Goal: Task Accomplishment & Management: Manage account settings

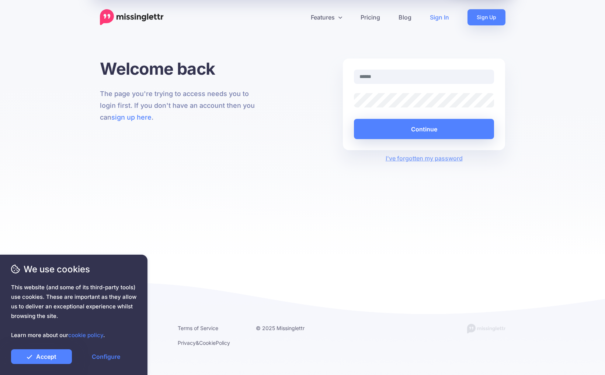
click at [0, 375] on com-1password-button at bounding box center [0, 375] width 0 height 0
click at [413, 78] on input "text" at bounding box center [424, 77] width 140 height 14
click at [334, 102] on div "Welcome back The page you're trying to access needs you to login first. If you …" at bounding box center [302, 111] width 416 height 104
click at [34, 365] on div "We use cookies This website (and some of its third-party tools) use cookies. Th…" at bounding box center [73, 315] width 147 height 120
click at [34, 360] on link "Accept" at bounding box center [41, 357] width 61 height 15
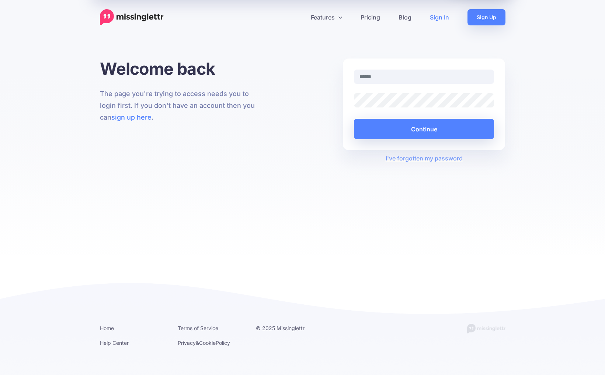
click at [395, 84] on div at bounding box center [423, 82] width 151 height 24
click at [387, 76] on input "text" at bounding box center [424, 77] width 140 height 14
type input "**********"
click at [354, 119] on button "Continue" at bounding box center [424, 129] width 140 height 20
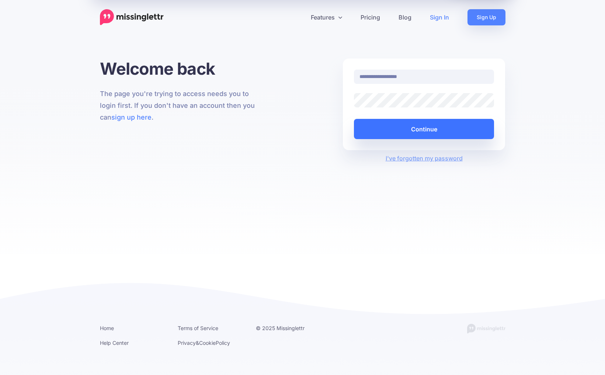
click at [411, 127] on button "Continue" at bounding box center [424, 129] width 140 height 20
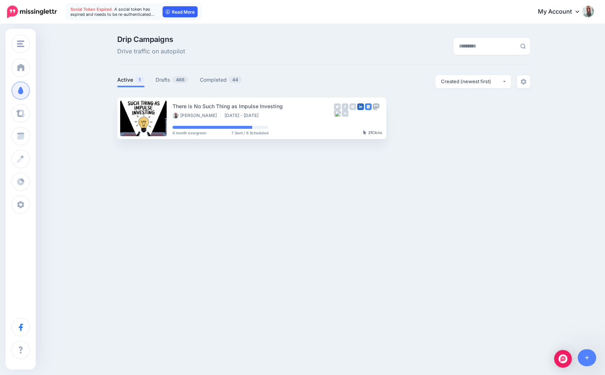
click at [188, 11] on link "Read More" at bounding box center [179, 11] width 35 height 11
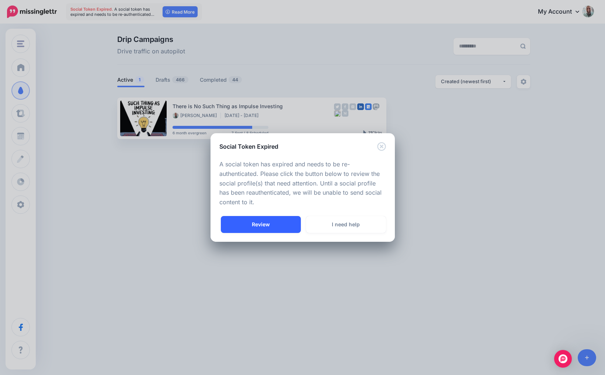
click at [258, 224] on link "Review" at bounding box center [261, 224] width 80 height 17
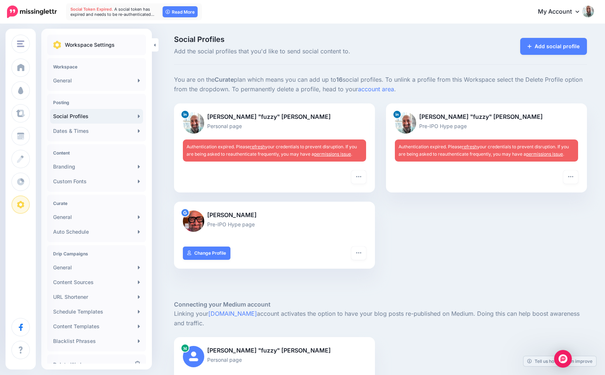
click at [324, 153] on link "permissions issue" at bounding box center [332, 154] width 37 height 6
click at [358, 180] on button "button" at bounding box center [358, 177] width 15 height 13
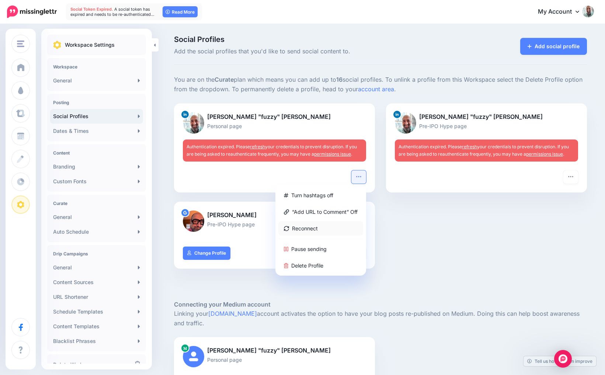
click at [312, 225] on link "Reconnect" at bounding box center [320, 228] width 85 height 14
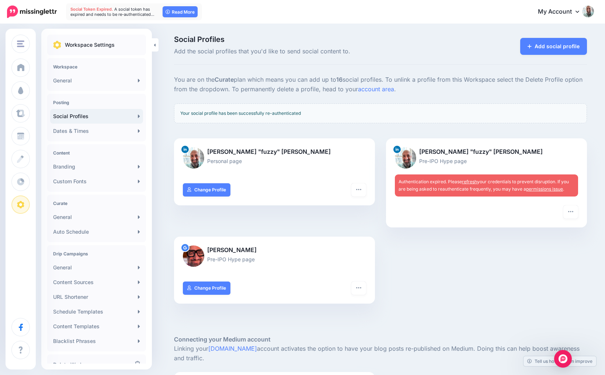
click at [472, 182] on link "refresh" at bounding box center [469, 182] width 15 height 6
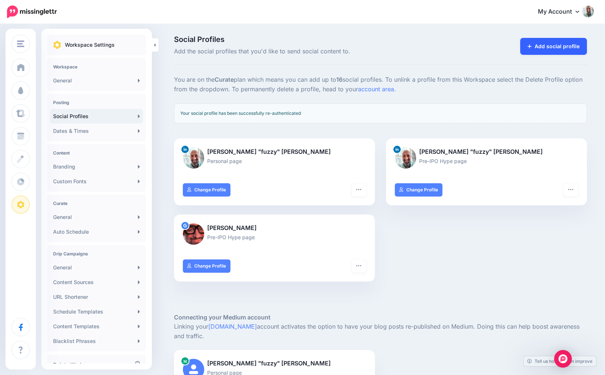
click at [524, 49] on link "Add social profile" at bounding box center [553, 46] width 67 height 17
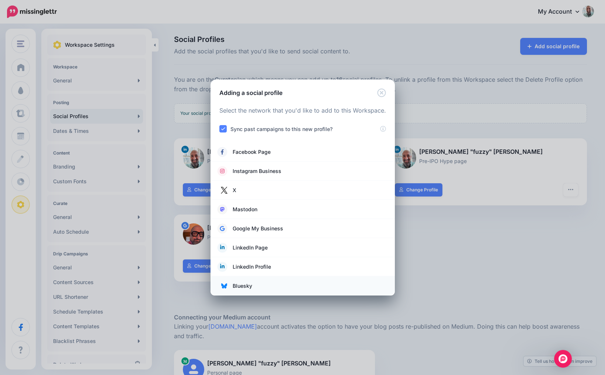
click at [245, 285] on span "Bluesky" at bounding box center [242, 286] width 20 height 9
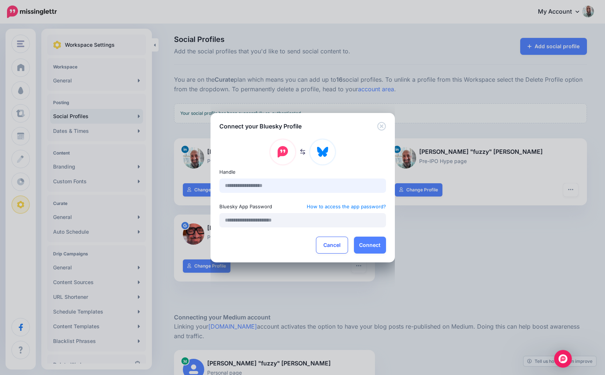
click at [252, 185] on input "text" at bounding box center [302, 186] width 167 height 14
type input "**********"
click at [256, 220] on input "text" at bounding box center [302, 220] width 167 height 14
click at [238, 219] on input "text" at bounding box center [302, 220] width 167 height 14
paste input "**********"
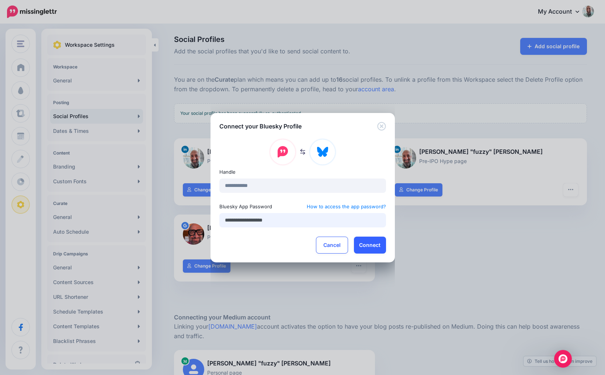
type input "**********"
click at [371, 242] on button "Connect" at bounding box center [370, 245] width 32 height 17
click at [368, 246] on button "Connect" at bounding box center [370, 245] width 32 height 17
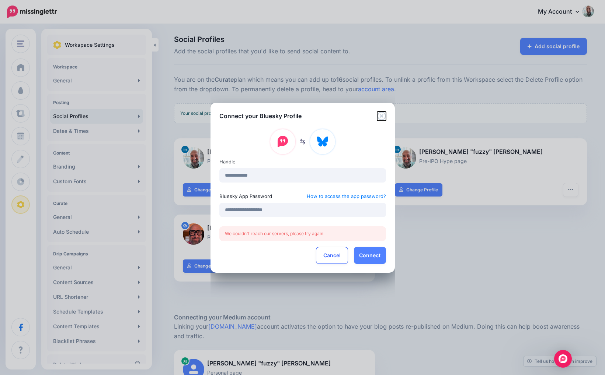
click at [381, 115] on icon "Close" at bounding box center [381, 116] width 8 height 8
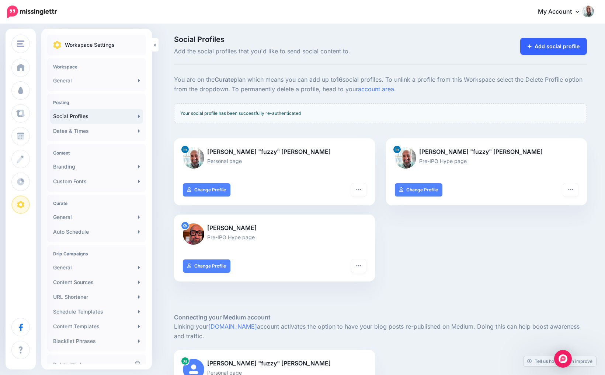
click at [546, 44] on link "Add social profile" at bounding box center [553, 46] width 67 height 17
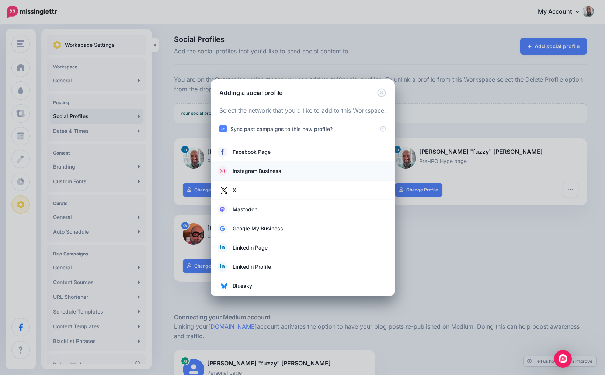
click at [265, 174] on span "Instagram Business" at bounding box center [256, 171] width 49 height 9
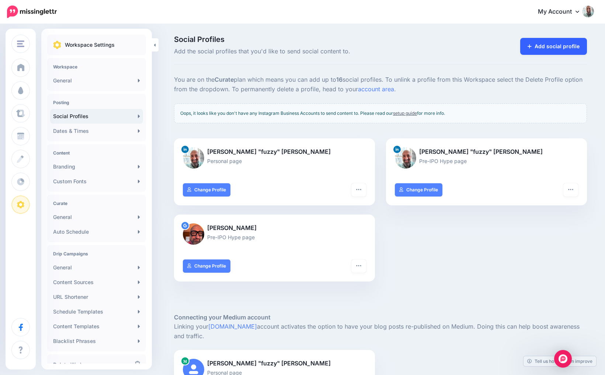
click at [551, 43] on link "Add social profile" at bounding box center [553, 46] width 67 height 17
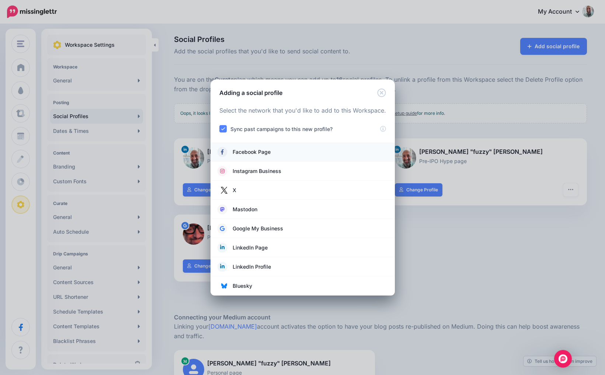
click at [249, 151] on span "Facebook Page" at bounding box center [251, 152] width 38 height 9
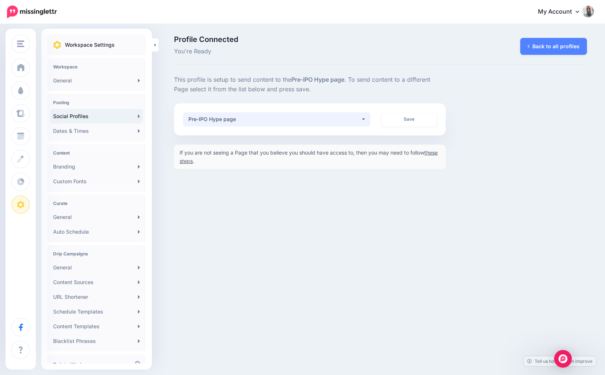
click at [265, 119] on div "Pre-IPO Hype page" at bounding box center [274, 119] width 172 height 9
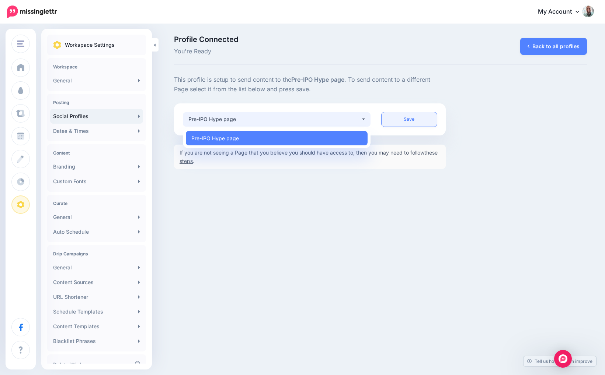
click at [421, 119] on link "Save" at bounding box center [408, 119] width 55 height 14
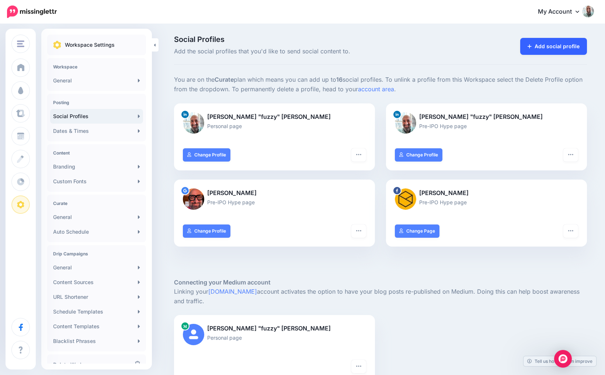
click at [559, 46] on link "Add social profile" at bounding box center [553, 46] width 67 height 17
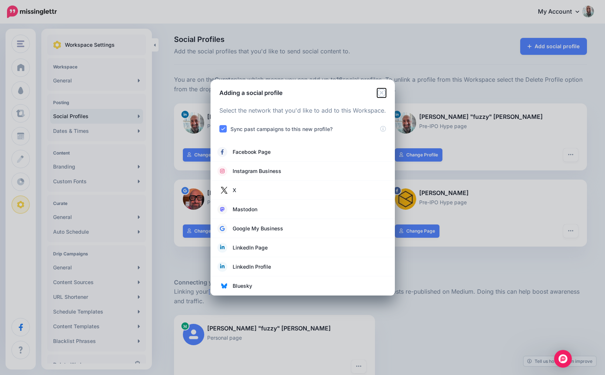
click at [381, 93] on icon "Close" at bounding box center [381, 92] width 8 height 8
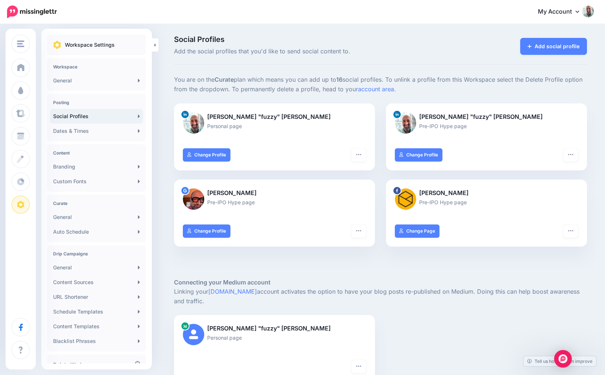
click at [366, 40] on span "Social Profiles" at bounding box center [310, 39] width 272 height 7
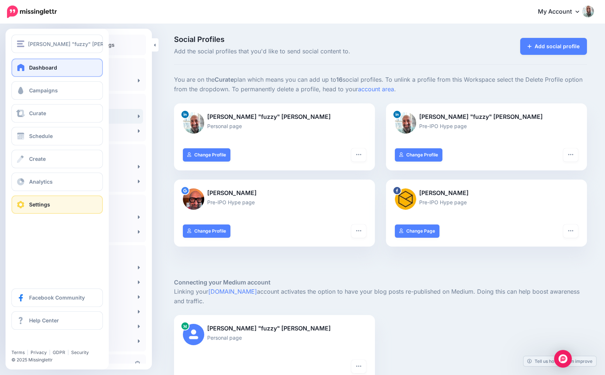
click at [32, 59] on link "Dashboard" at bounding box center [56, 68] width 91 height 18
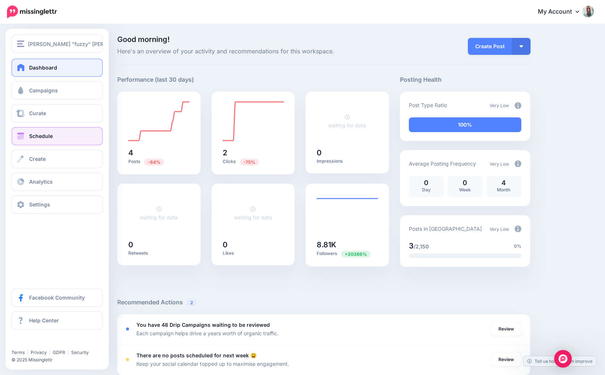
click at [36, 132] on link "Schedule" at bounding box center [56, 136] width 91 height 18
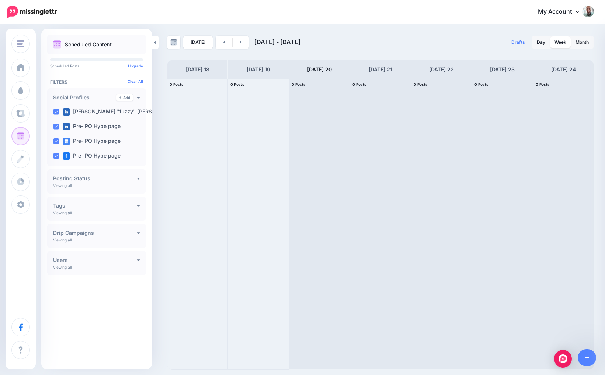
click at [140, 178] on div "Posting Status Viewing all Published Scheduled Awaiting Approval Error" at bounding box center [96, 181] width 99 height 24
click at [137, 179] on icon at bounding box center [138, 178] width 3 height 5
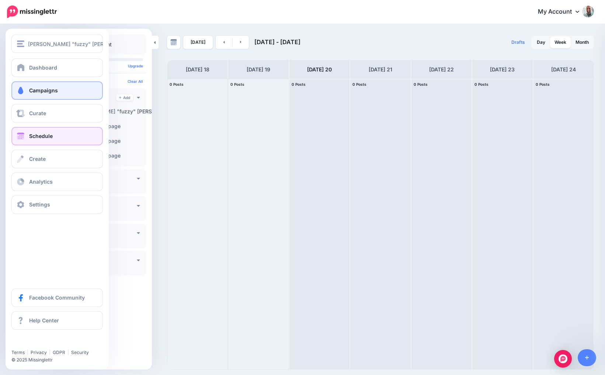
click at [38, 90] on span "Campaigns" at bounding box center [43, 90] width 29 height 6
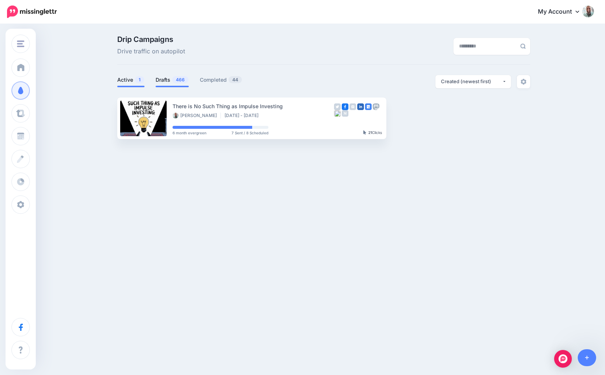
click at [167, 83] on link "Drafts 466" at bounding box center [171, 80] width 33 height 9
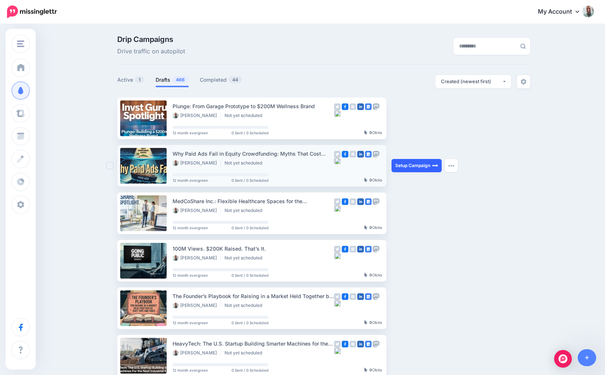
click at [416, 162] on link "Setup Campaign" at bounding box center [416, 165] width 50 height 13
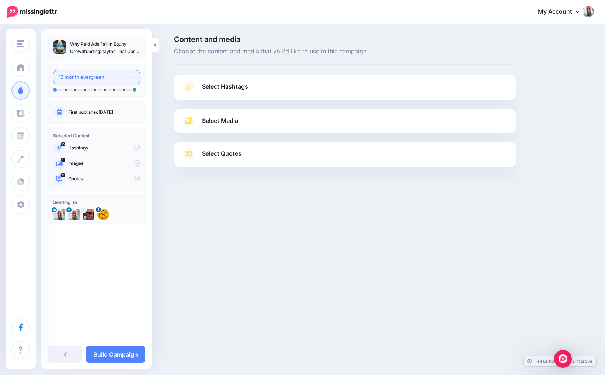
click at [121, 80] on div "12 month evergreen" at bounding box center [95, 77] width 73 height 8
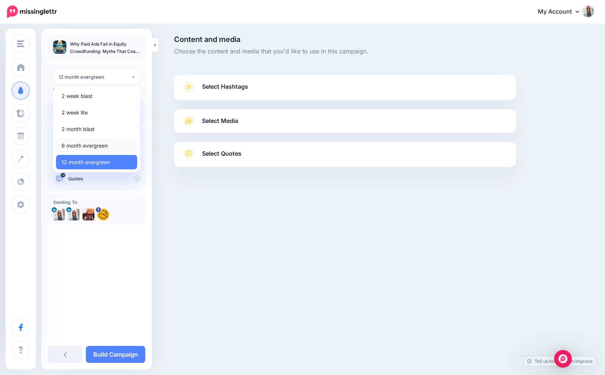
click at [85, 143] on span "6 month evergreen" at bounding box center [85, 145] width 46 height 9
select select "******"
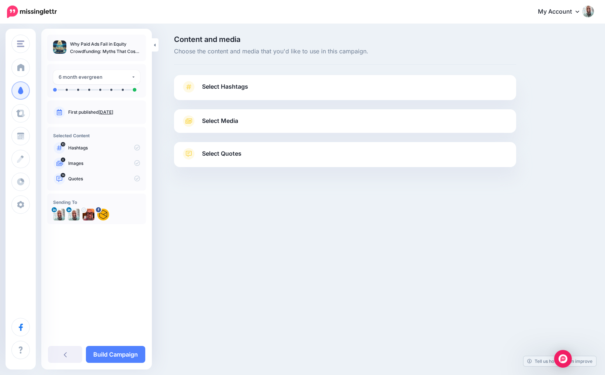
click at [230, 89] on span "Select Hashtags" at bounding box center [225, 87] width 46 height 10
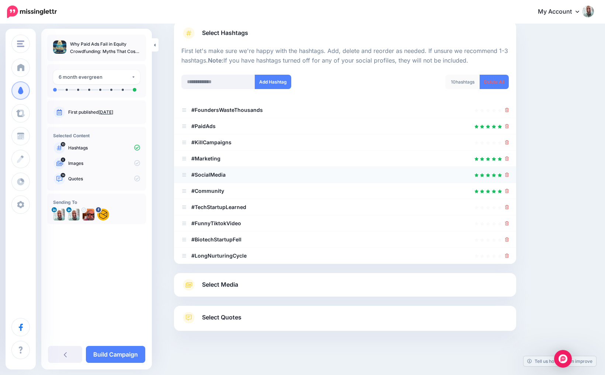
scroll to position [55, 0]
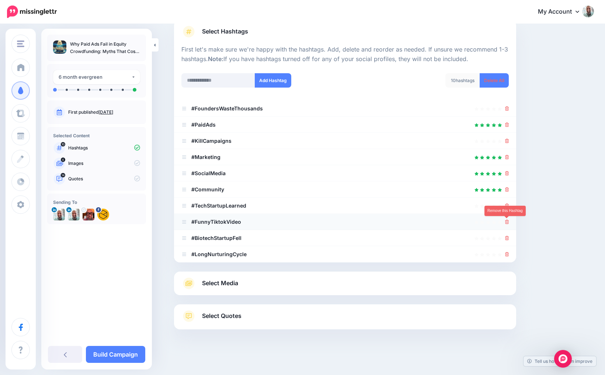
click at [507, 223] on icon at bounding box center [507, 222] width 4 height 4
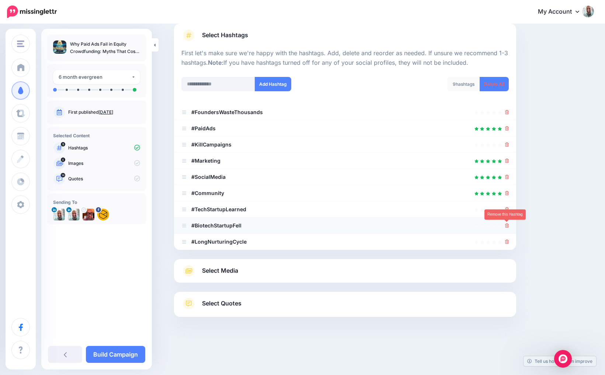
click at [506, 224] on icon at bounding box center [507, 226] width 4 height 4
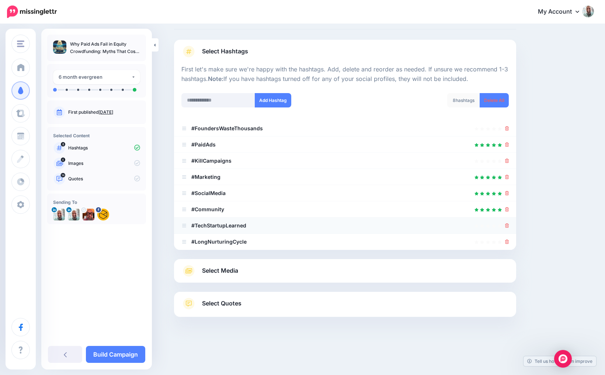
click at [506, 226] on icon at bounding box center [507, 226] width 4 height 4
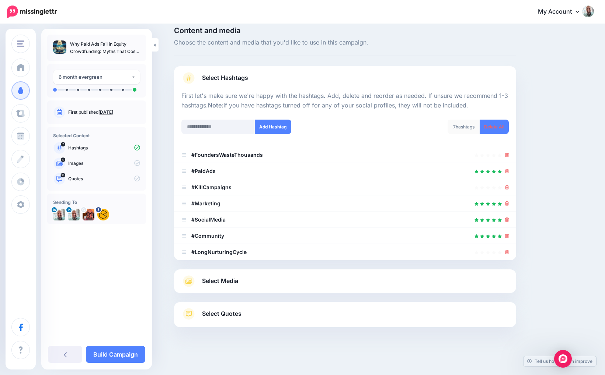
scroll to position [9, 0]
click at [316, 268] on div at bounding box center [345, 264] width 342 height 9
click at [242, 283] on link "Select Media" at bounding box center [344, 282] width 327 height 12
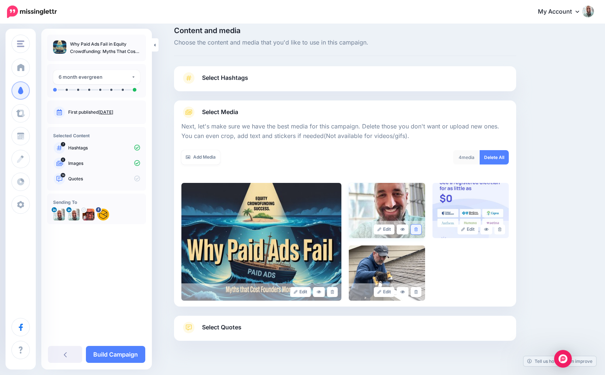
click at [417, 230] on icon at bounding box center [415, 230] width 3 height 4
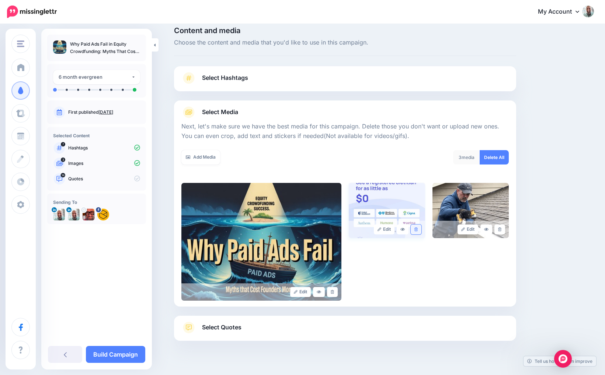
click at [417, 231] on link at bounding box center [415, 230] width 11 height 10
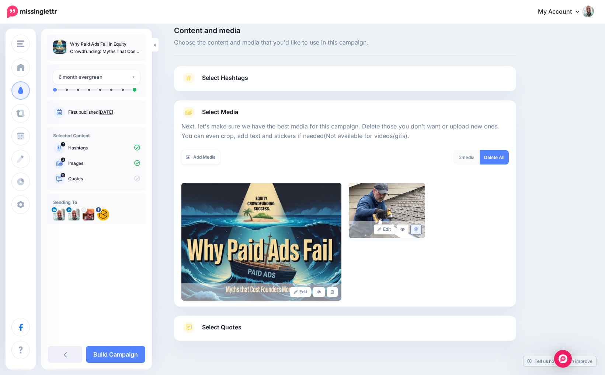
click at [417, 229] on icon at bounding box center [415, 230] width 3 height 4
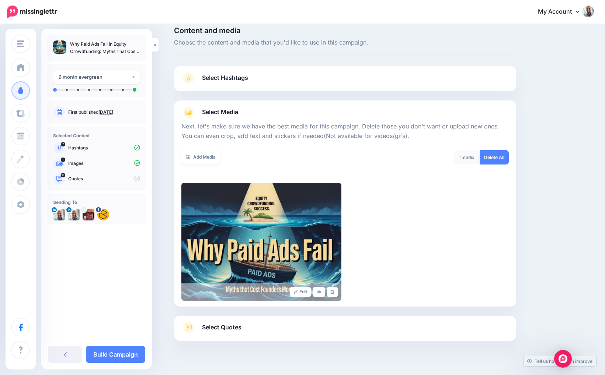
scroll to position [22, 0]
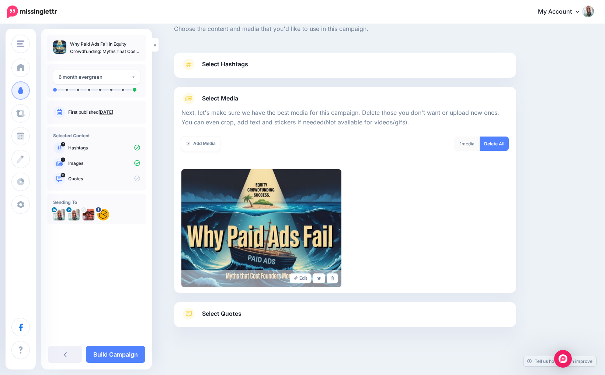
click at [217, 316] on span "Select Quotes" at bounding box center [221, 314] width 39 height 10
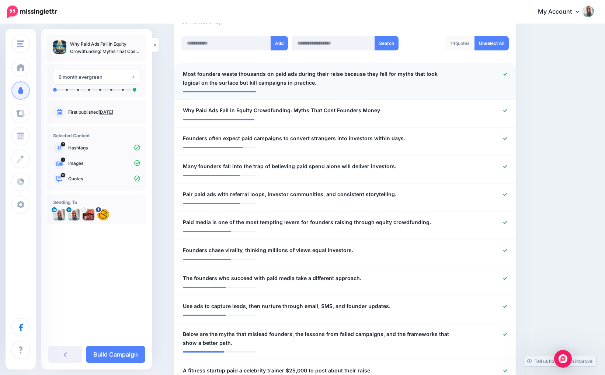
scroll to position [0, 0]
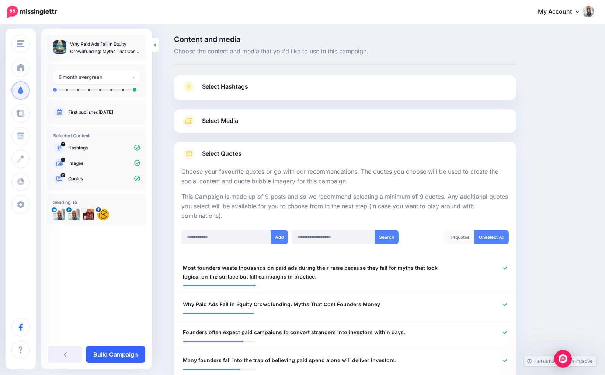
click at [114, 350] on link "Build Campaign" at bounding box center [115, 354] width 59 height 17
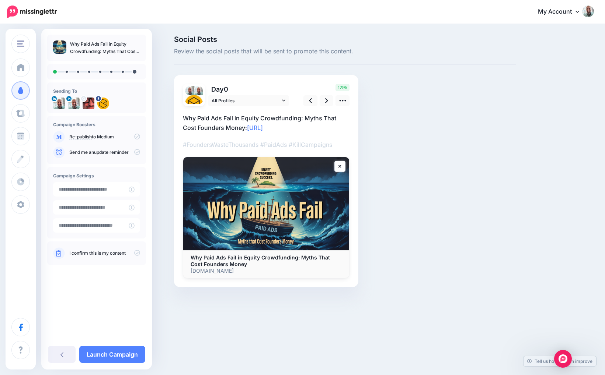
click at [138, 137] on icon at bounding box center [137, 137] width 6 height 6
click at [137, 135] on icon at bounding box center [137, 137] width 6 height 6
click at [326, 100] on icon at bounding box center [326, 100] width 3 height 5
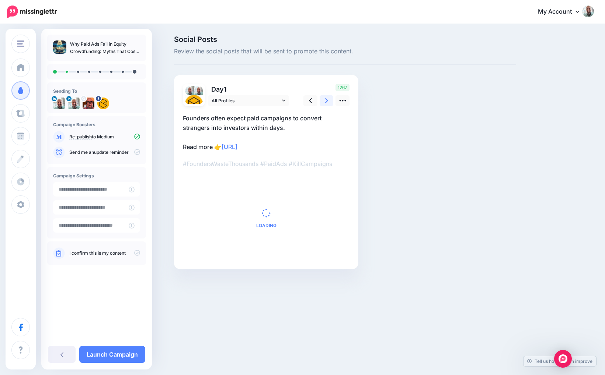
click at [326, 100] on icon at bounding box center [326, 100] width 3 height 5
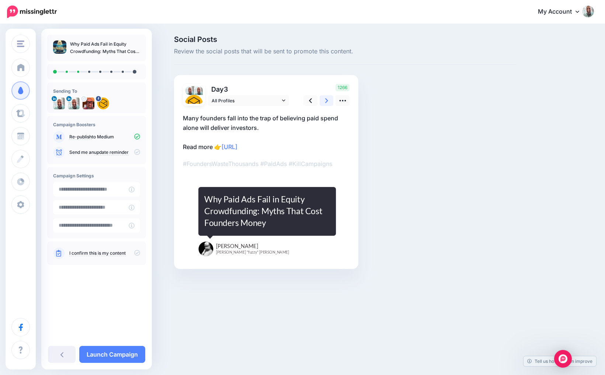
click at [326, 100] on icon at bounding box center [326, 100] width 3 height 5
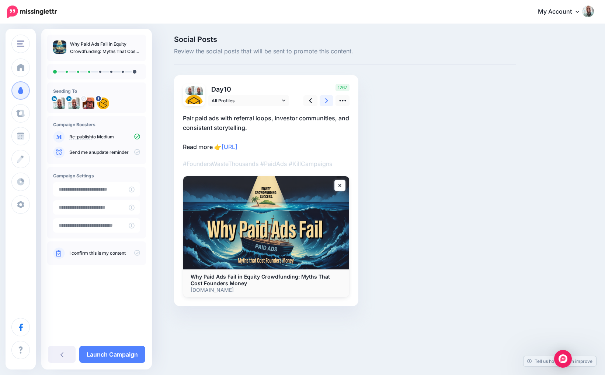
click at [326, 100] on icon at bounding box center [326, 100] width 3 height 5
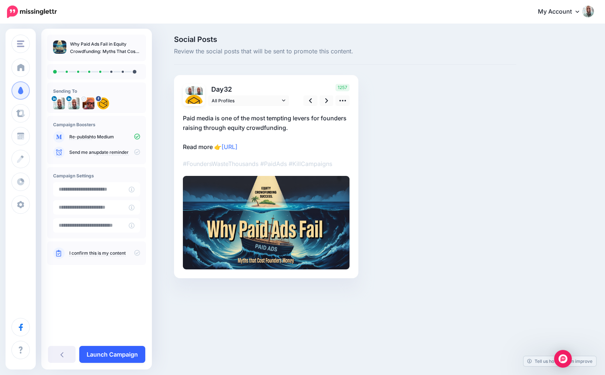
click at [123, 352] on link "Launch Campaign" at bounding box center [112, 354] width 66 height 17
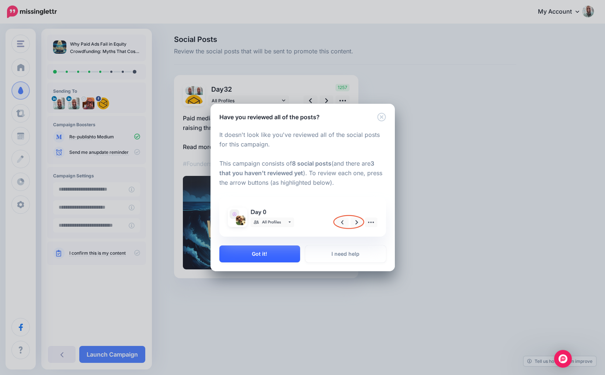
click at [275, 253] on button "Got it!" at bounding box center [259, 254] width 81 height 17
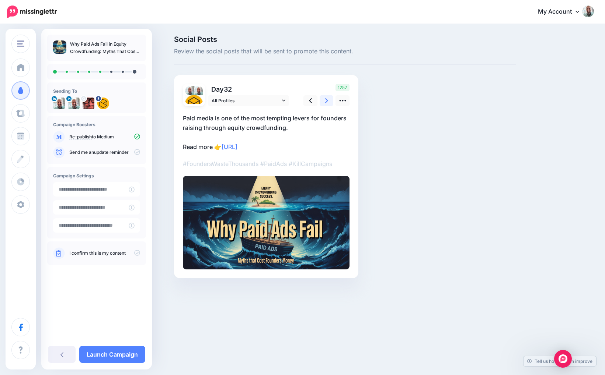
click at [321, 101] on link at bounding box center [326, 100] width 14 height 11
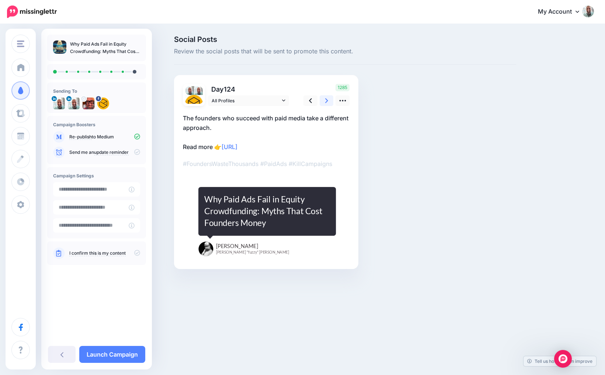
click at [322, 101] on link at bounding box center [326, 100] width 14 height 11
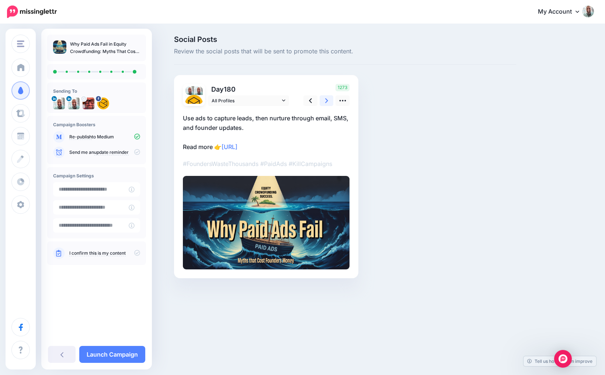
click at [322, 101] on link at bounding box center [326, 100] width 14 height 11
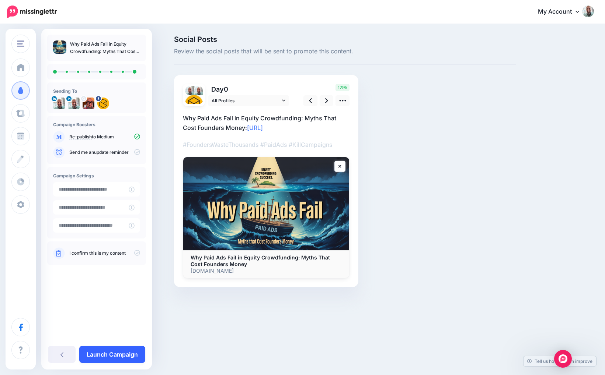
click at [109, 354] on link "Launch Campaign" at bounding box center [112, 354] width 66 height 17
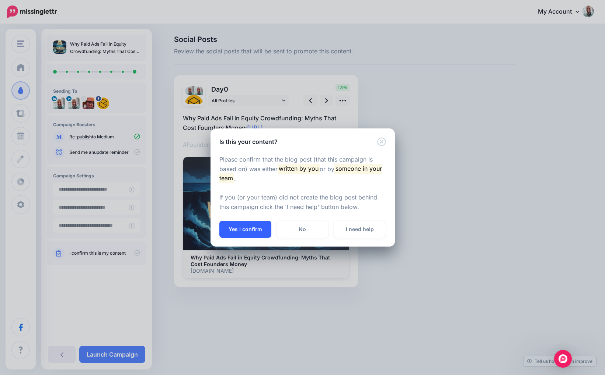
click at [250, 229] on button "Yes I confirm" at bounding box center [245, 229] width 52 height 17
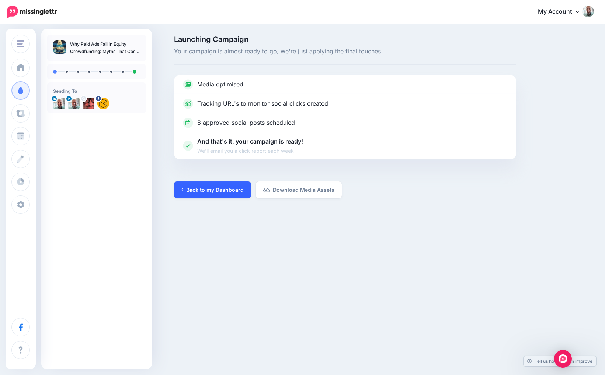
click at [225, 194] on link "Back to my Dashboard" at bounding box center [212, 190] width 77 height 17
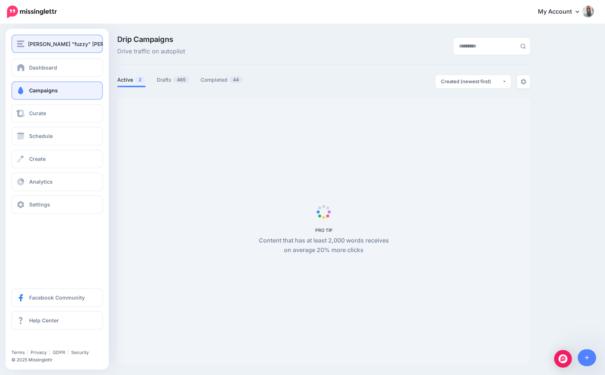
click at [50, 42] on span "[PERSON_NAME] "fuzzy" [PERSON_NAME]" at bounding box center [81, 44] width 106 height 8
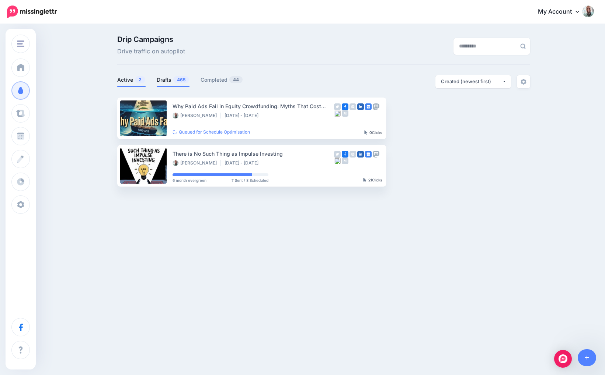
click at [176, 78] on span "465" at bounding box center [181, 79] width 16 height 7
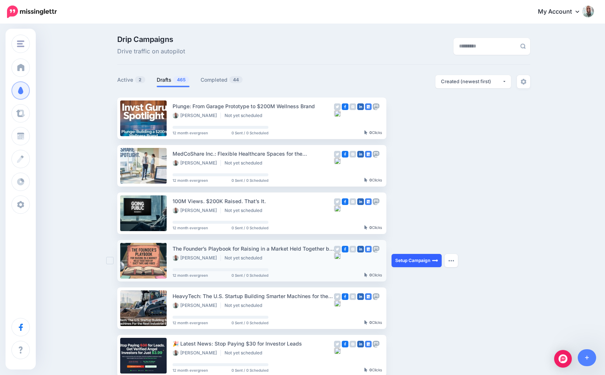
click at [407, 261] on link "Setup Campaign" at bounding box center [416, 260] width 50 height 13
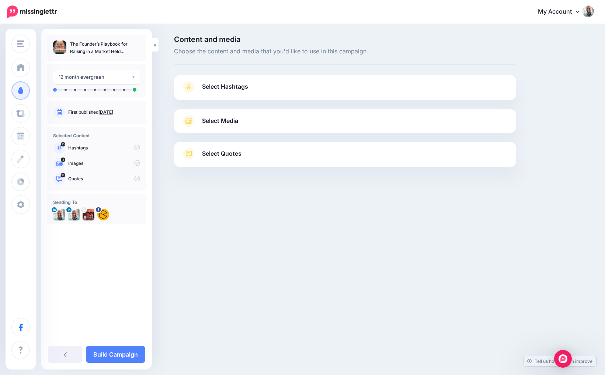
click at [230, 82] on span "Select Hashtags" at bounding box center [225, 87] width 46 height 10
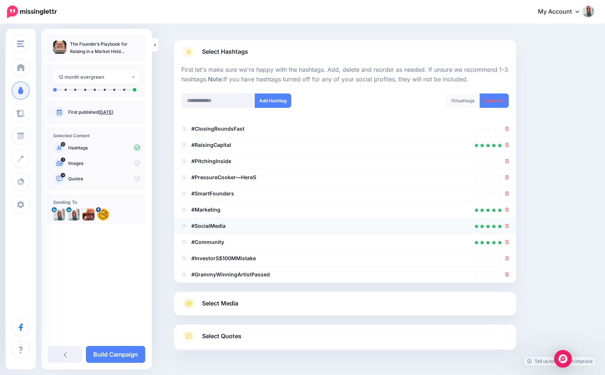
scroll to position [38, 0]
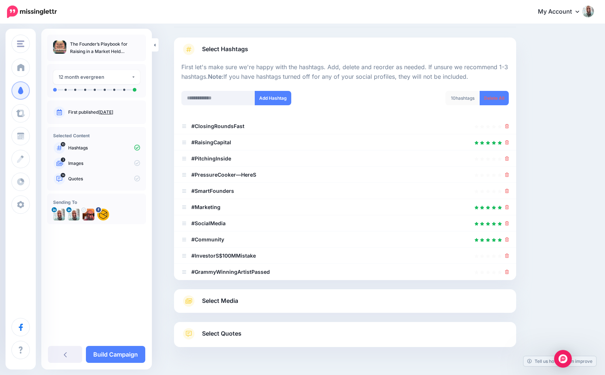
click at [249, 305] on link "Select Media" at bounding box center [344, 301] width 327 height 12
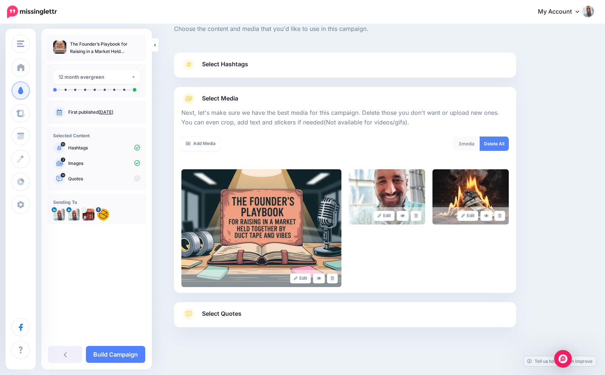
scroll to position [22, 0]
click at [417, 214] on icon at bounding box center [415, 216] width 3 height 4
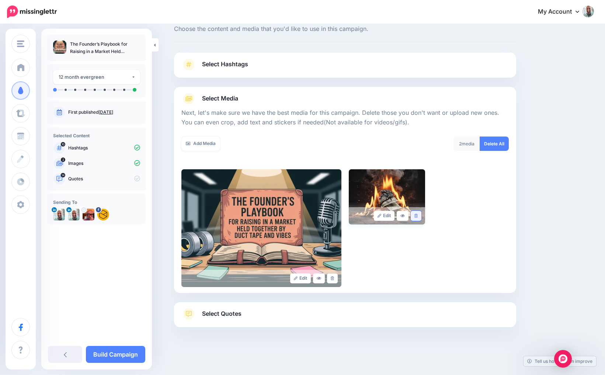
click at [417, 218] on link at bounding box center [415, 216] width 11 height 10
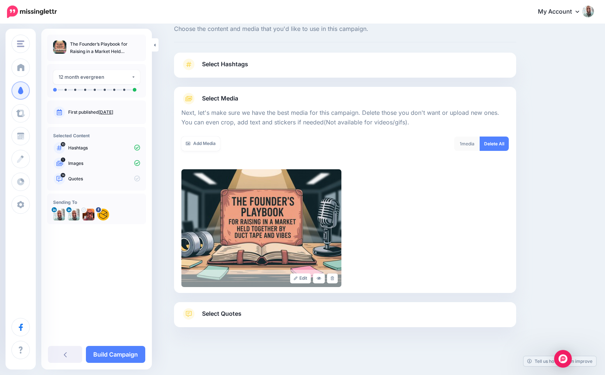
click at [281, 312] on link "Select Quotes" at bounding box center [344, 317] width 327 height 19
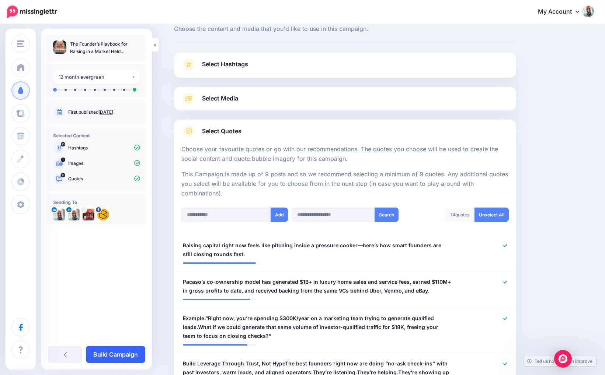
click at [120, 355] on link "Build Campaign" at bounding box center [115, 354] width 59 height 17
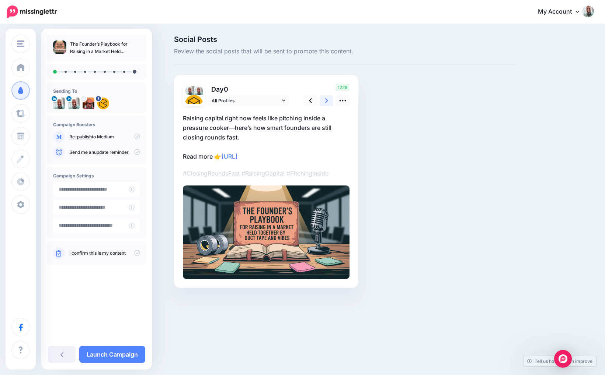
click at [323, 99] on link at bounding box center [326, 100] width 14 height 11
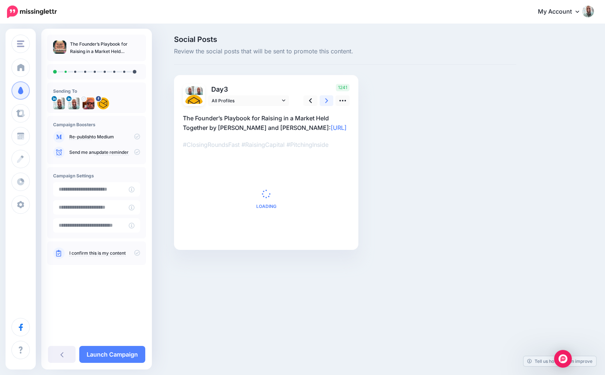
click at [323, 99] on link at bounding box center [326, 100] width 14 height 11
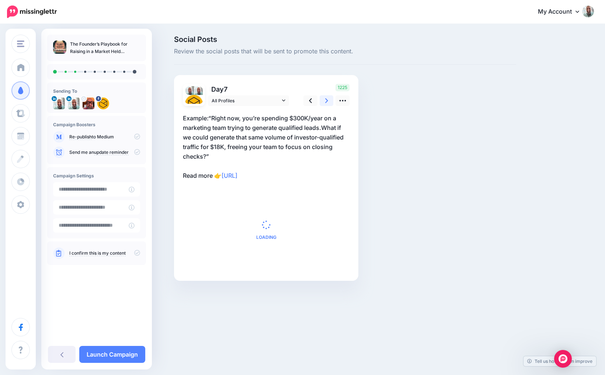
click at [323, 99] on link at bounding box center [326, 100] width 14 height 11
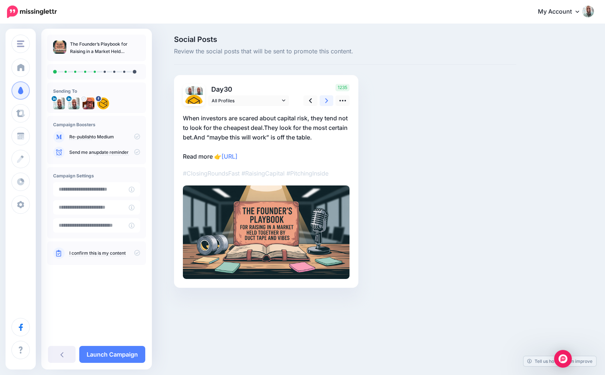
click at [323, 99] on link at bounding box center [326, 100] width 14 height 11
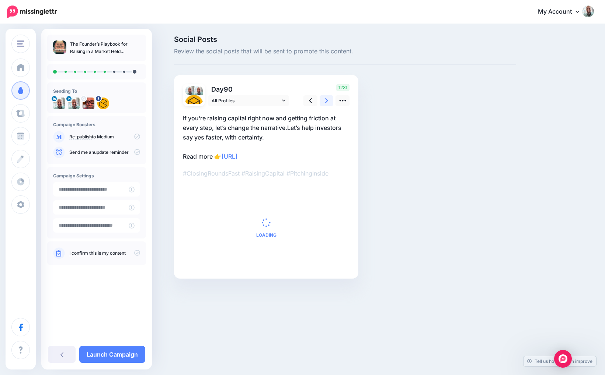
click at [323, 99] on link at bounding box center [326, 100] width 14 height 11
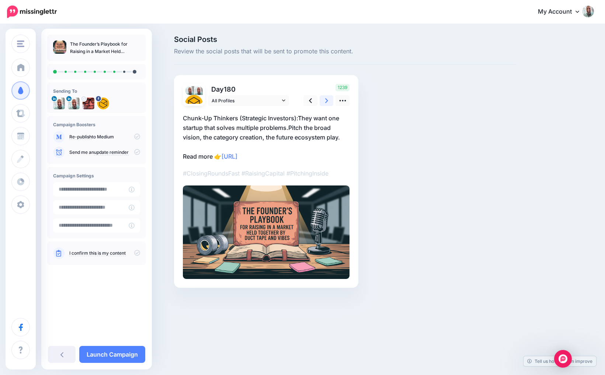
click at [323, 99] on link at bounding box center [326, 100] width 14 height 11
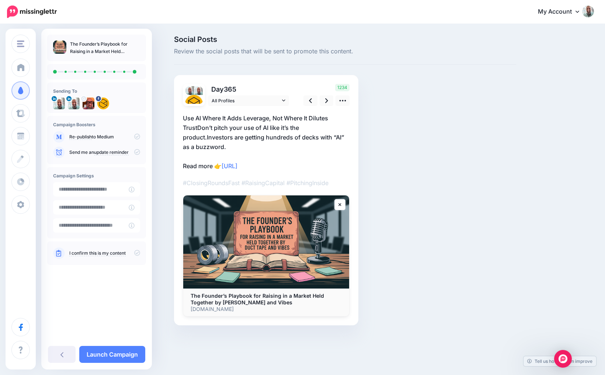
click at [138, 135] on icon at bounding box center [137, 137] width 6 height 6
click at [136, 137] on icon at bounding box center [137, 137] width 6 height 6
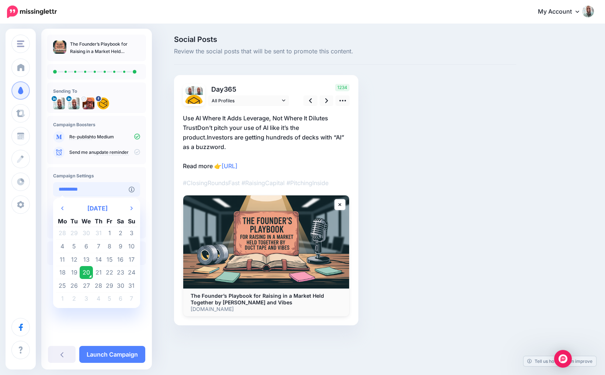
click at [85, 189] on input "**********" at bounding box center [91, 189] width 76 height 14
click at [97, 273] on td "21" at bounding box center [98, 272] width 11 height 13
type input "**********"
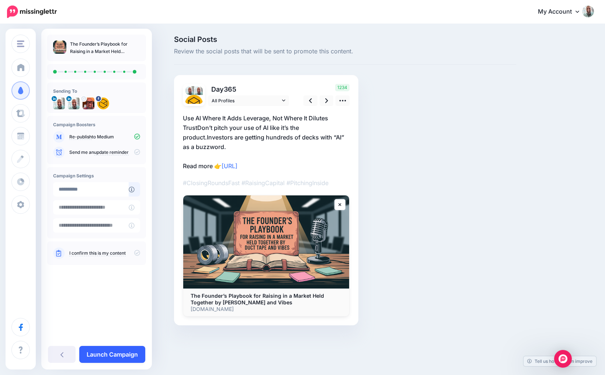
click at [107, 357] on link "Launch Campaign" at bounding box center [112, 354] width 66 height 17
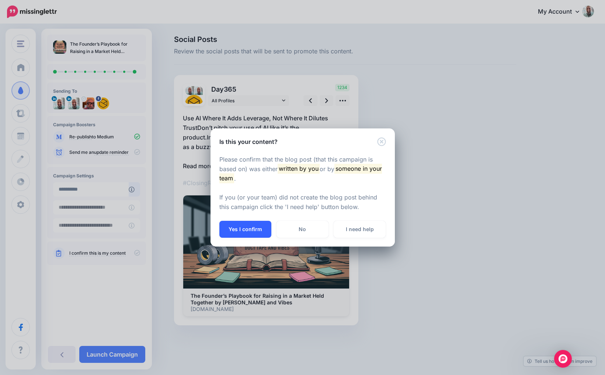
click at [231, 234] on button "Yes I confirm" at bounding box center [245, 229] width 52 height 17
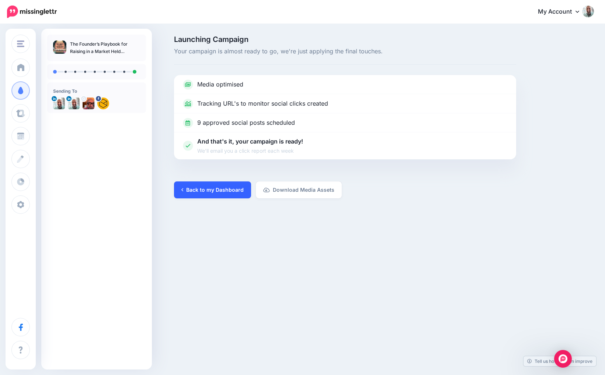
click at [223, 191] on link "Back to my Dashboard" at bounding box center [212, 190] width 77 height 17
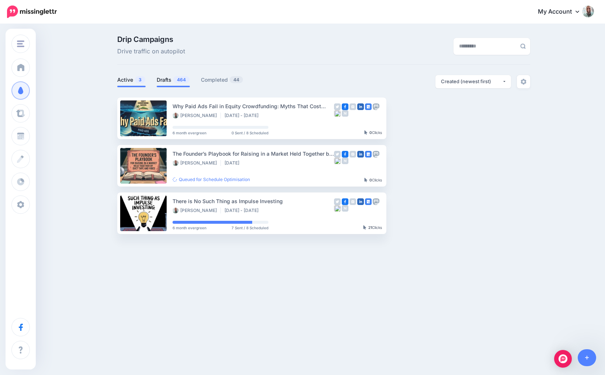
click at [178, 76] on link "Drafts 464" at bounding box center [173, 80] width 33 height 9
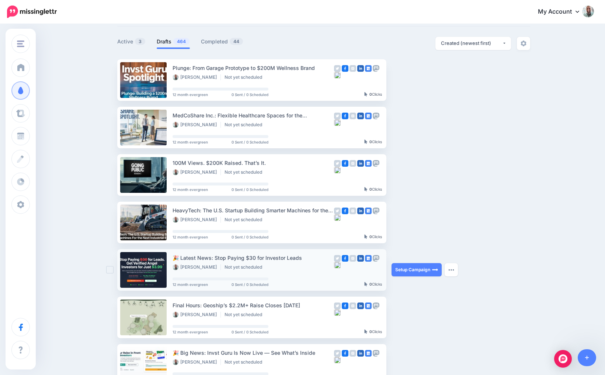
scroll to position [32, 0]
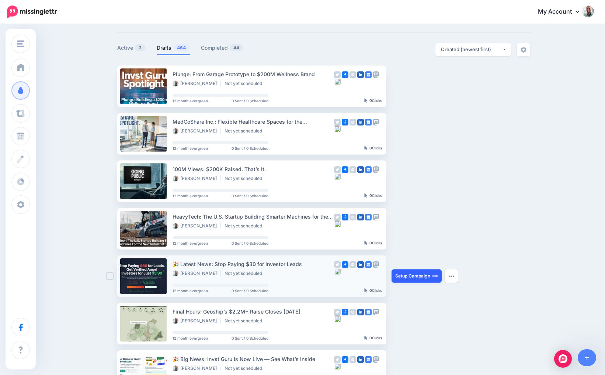
click at [406, 273] on link "Setup Campaign" at bounding box center [416, 276] width 50 height 13
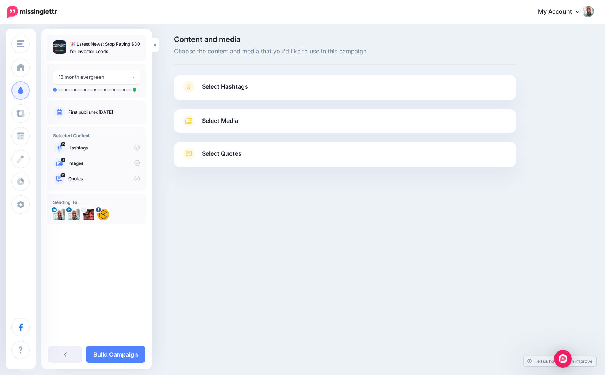
click at [228, 88] on span "Select Hashtags" at bounding box center [225, 87] width 46 height 10
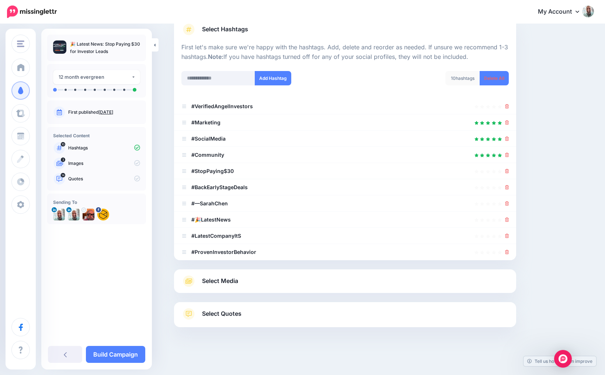
click at [243, 282] on link "Select Media" at bounding box center [344, 282] width 327 height 12
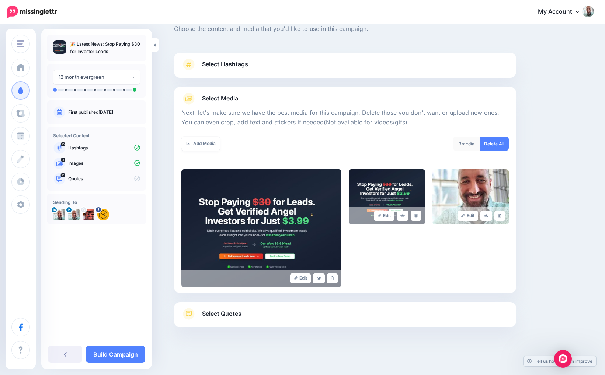
scroll to position [22, 0]
click at [223, 308] on div "Select Quotes Choose your favourite quotes or go with our recommendations. The …" at bounding box center [345, 314] width 342 height 25
click at [225, 315] on span "Select Quotes" at bounding box center [221, 314] width 39 height 10
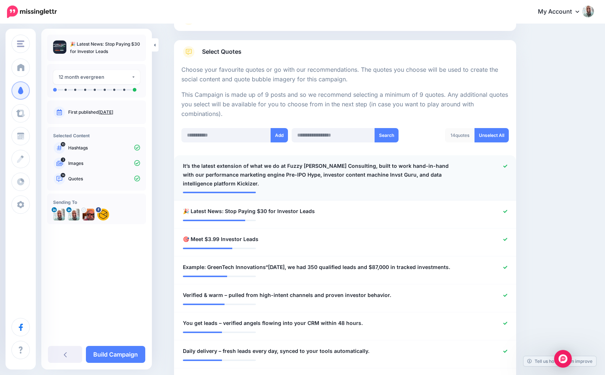
scroll to position [112, 0]
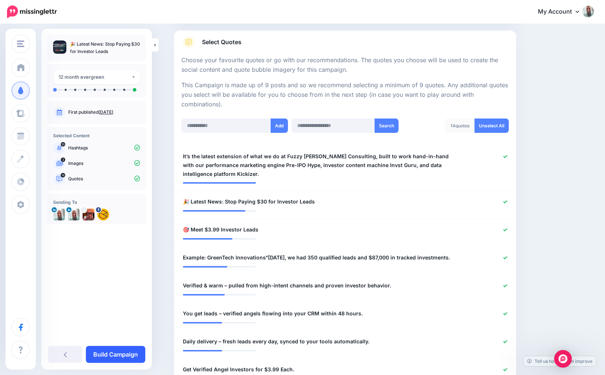
click at [115, 354] on link "Build Campaign" at bounding box center [115, 354] width 59 height 17
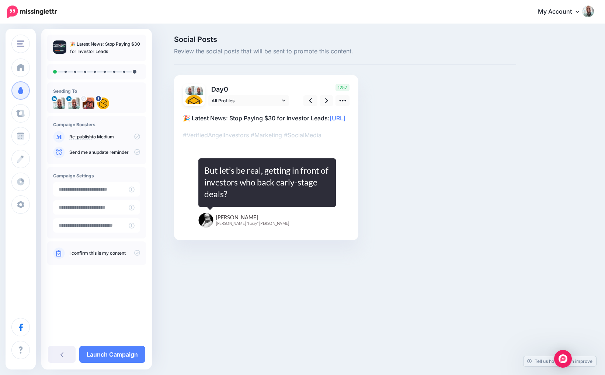
click at [136, 134] on icon at bounding box center [137, 137] width 6 height 6
click at [136, 137] on icon at bounding box center [137, 137] width 6 height 6
click at [90, 189] on input "**********" at bounding box center [91, 189] width 76 height 14
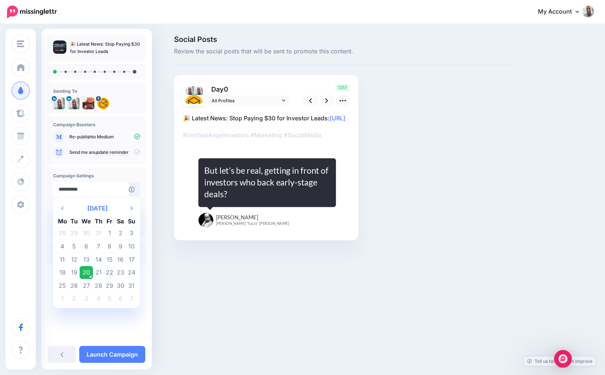
click at [108, 270] on td "22" at bounding box center [109, 272] width 11 height 13
type input "**********"
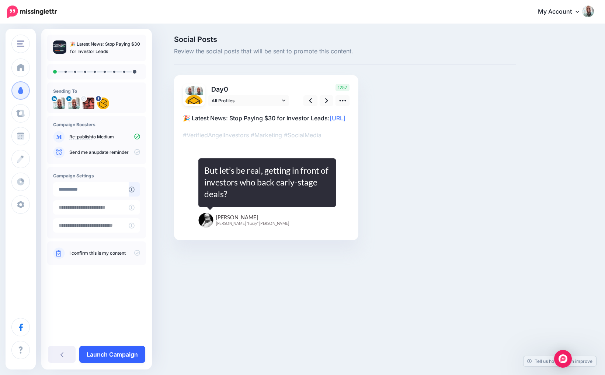
click at [106, 357] on link "Launch Campaign" at bounding box center [112, 354] width 66 height 17
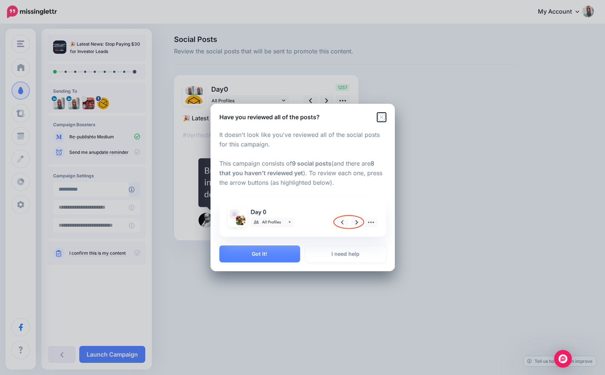
click at [381, 114] on icon "Close" at bounding box center [381, 117] width 9 height 9
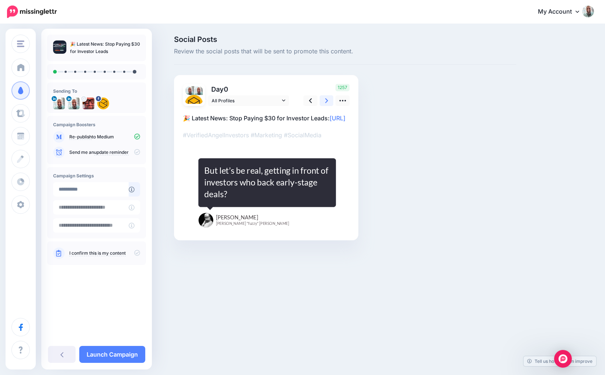
click at [326, 100] on icon at bounding box center [326, 101] width 3 height 8
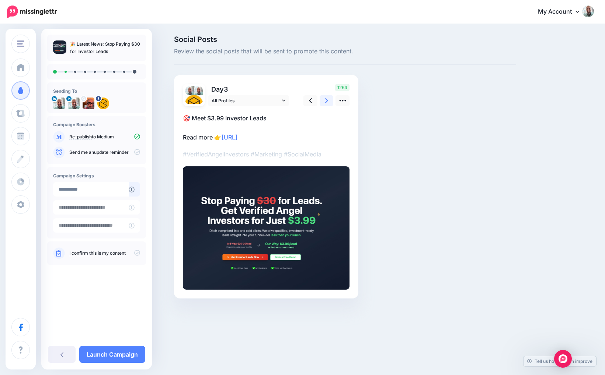
click at [326, 100] on icon at bounding box center [326, 101] width 3 height 8
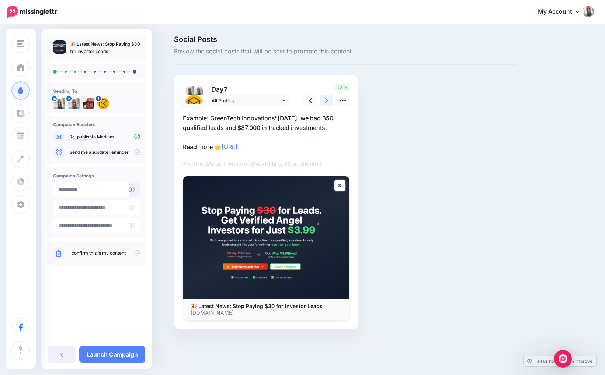
click at [326, 100] on icon at bounding box center [326, 101] width 3 height 8
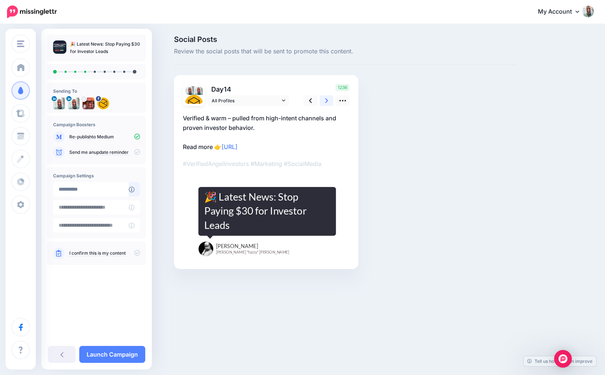
click at [326, 100] on icon at bounding box center [326, 101] width 3 height 8
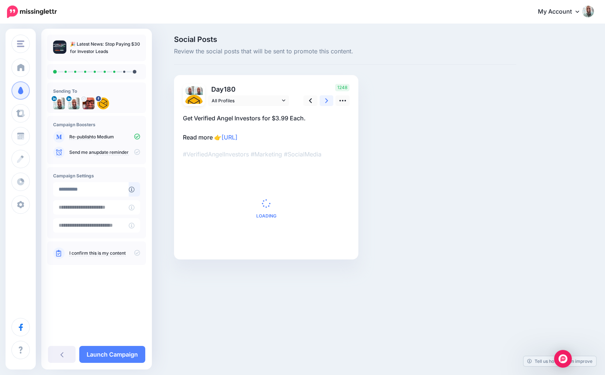
click at [326, 100] on icon at bounding box center [326, 101] width 3 height 8
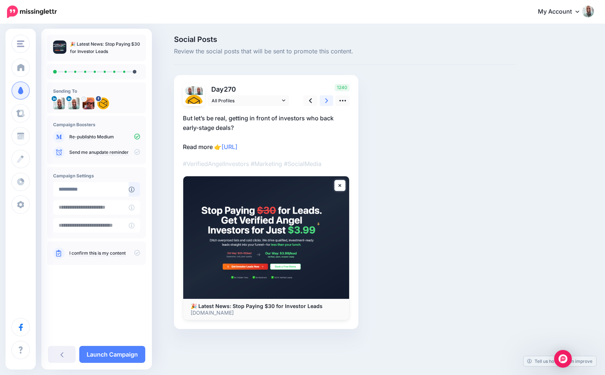
click at [326, 100] on icon at bounding box center [326, 101] width 3 height 8
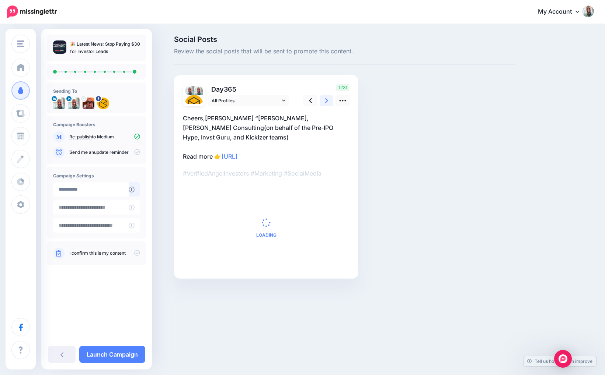
click at [326, 100] on icon at bounding box center [326, 101] width 3 height 8
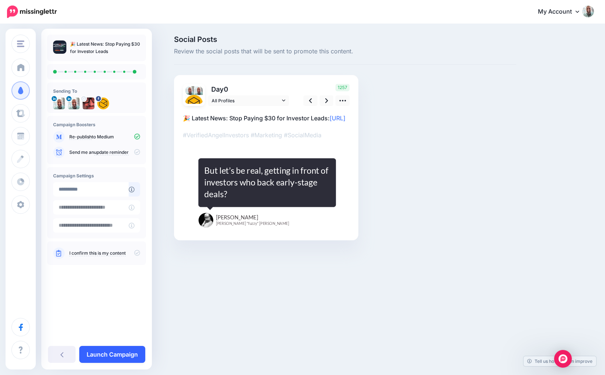
click at [108, 353] on link "Launch Campaign" at bounding box center [112, 354] width 66 height 17
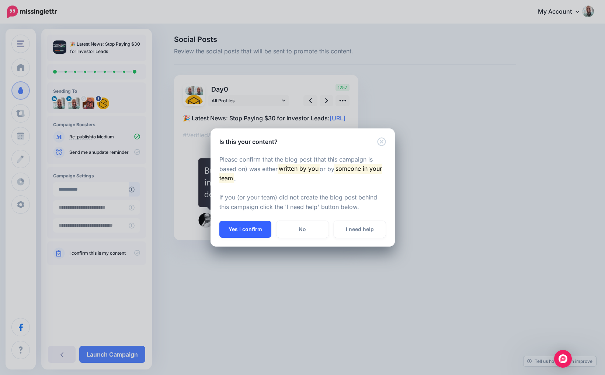
click at [250, 235] on button "Yes I confirm" at bounding box center [245, 229] width 52 height 17
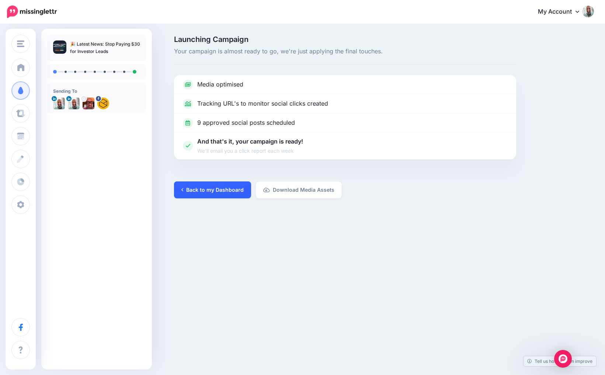
click at [192, 190] on link "Back to my Dashboard" at bounding box center [212, 190] width 77 height 17
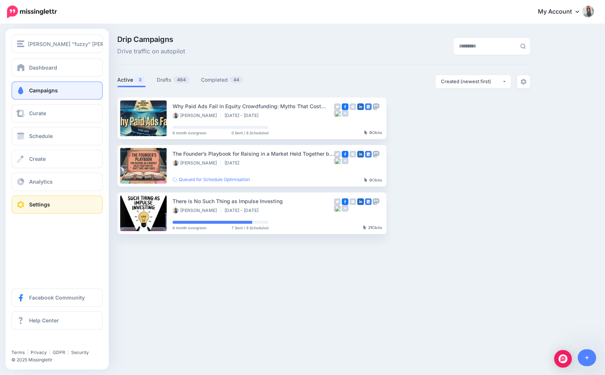
click at [39, 200] on link "Settings" at bounding box center [56, 205] width 91 height 18
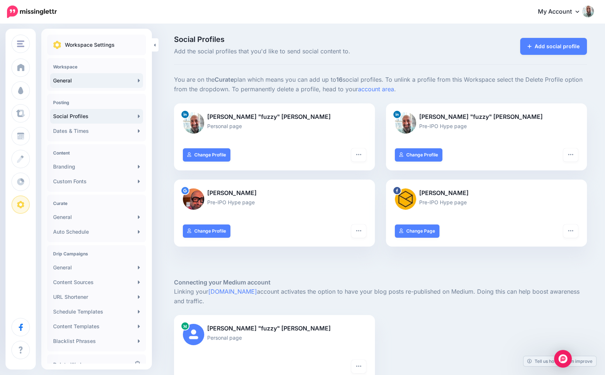
click at [79, 79] on link "General" at bounding box center [96, 80] width 93 height 15
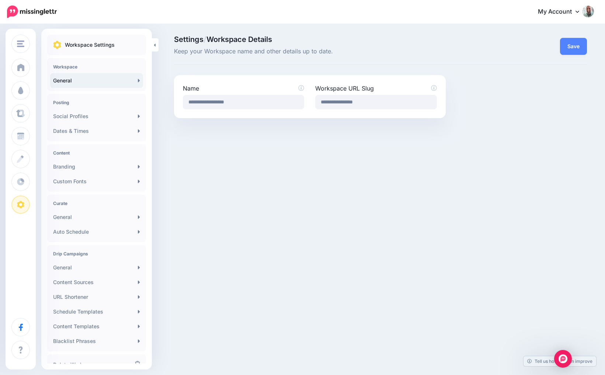
click at [137, 78] on link "General" at bounding box center [96, 80] width 93 height 15
click at [136, 78] on link "General" at bounding box center [96, 80] width 93 height 15
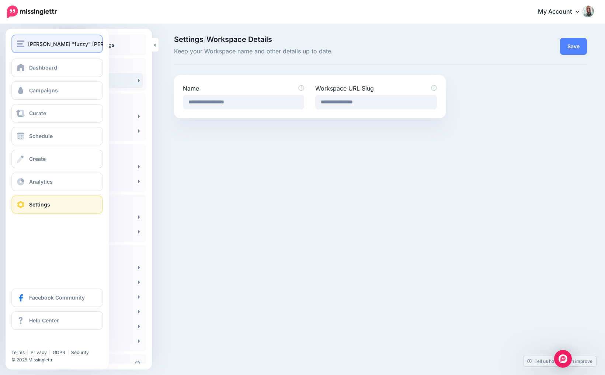
click at [44, 45] on span "[PERSON_NAME] "fuzzy" [PERSON_NAME]" at bounding box center [81, 44] width 106 height 8
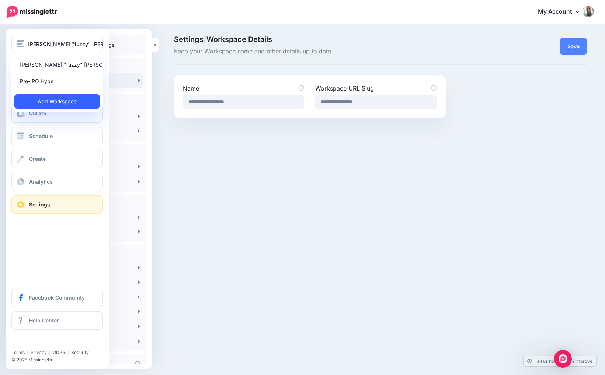
click at [43, 99] on link "Add Workspace" at bounding box center [56, 101] width 85 height 14
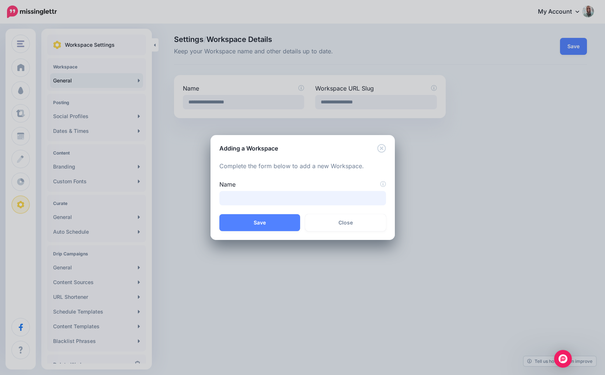
click at [249, 196] on input "Name" at bounding box center [302, 198] width 167 height 14
type input "**********"
click at [251, 219] on button "Save" at bounding box center [259, 222] width 81 height 17
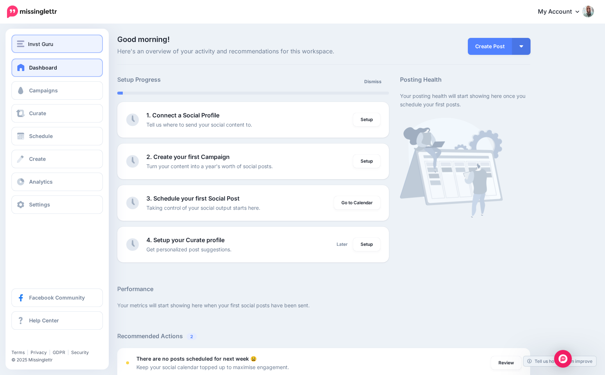
click at [23, 42] on img "button" at bounding box center [20, 44] width 7 height 7
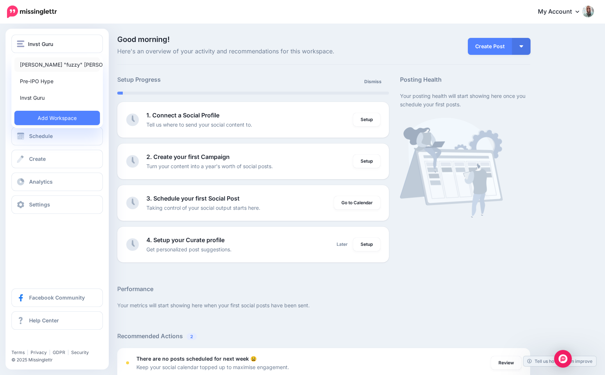
click at [35, 67] on link "[PERSON_NAME] "fuzzy" [PERSON_NAME]" at bounding box center [56, 64] width 85 height 14
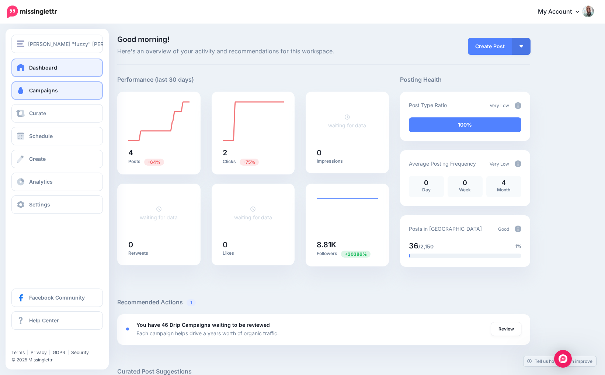
click at [28, 95] on link "Campaigns" at bounding box center [56, 90] width 91 height 18
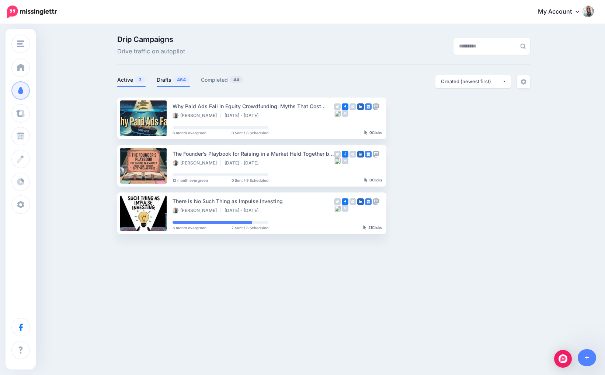
click at [172, 78] on link "Drafts 464" at bounding box center [173, 80] width 33 height 9
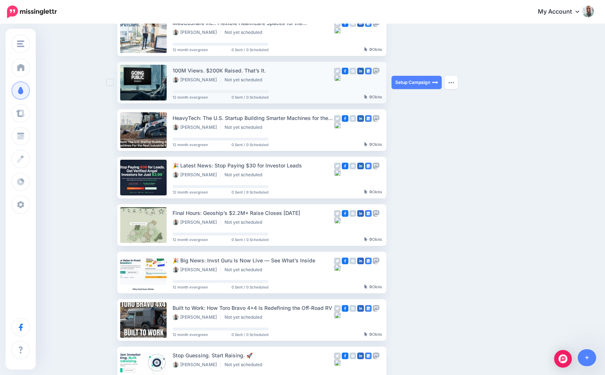
scroll to position [132, 0]
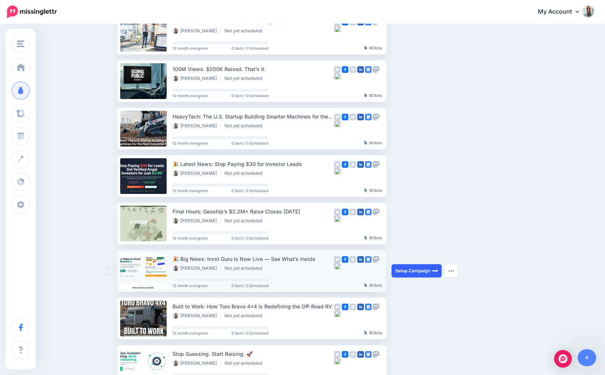
click at [410, 268] on link "Setup Campaign" at bounding box center [416, 271] width 50 height 13
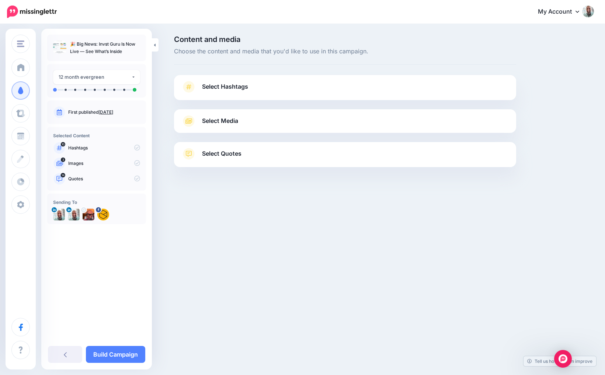
click at [244, 93] on link "Select Hashtags" at bounding box center [344, 90] width 327 height 19
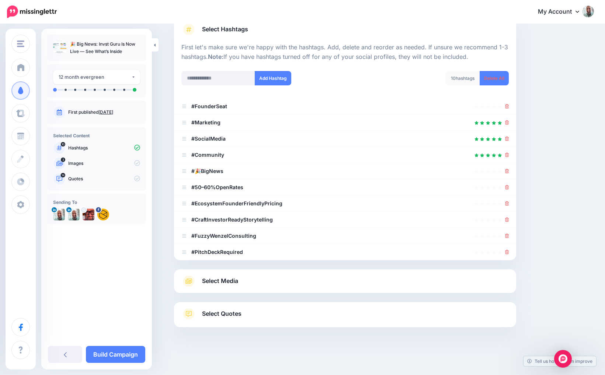
click at [208, 279] on span "Select Media" at bounding box center [220, 281] width 36 height 10
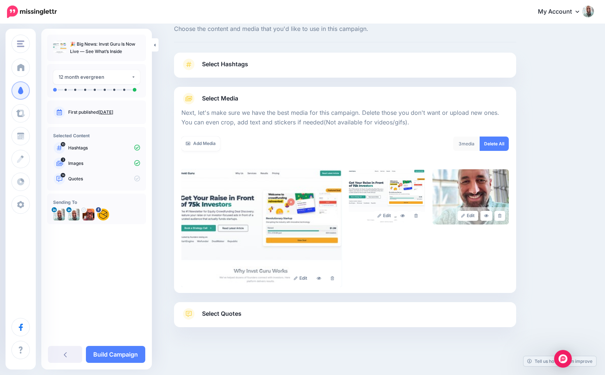
scroll to position [22, 0]
click at [232, 318] on span "Select Quotes" at bounding box center [221, 314] width 39 height 10
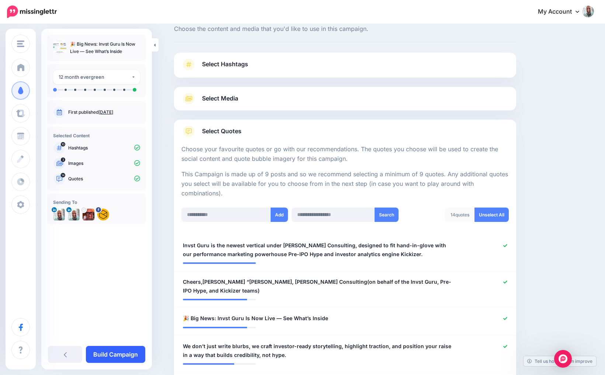
click at [109, 348] on link "Build Campaign" at bounding box center [115, 354] width 59 height 17
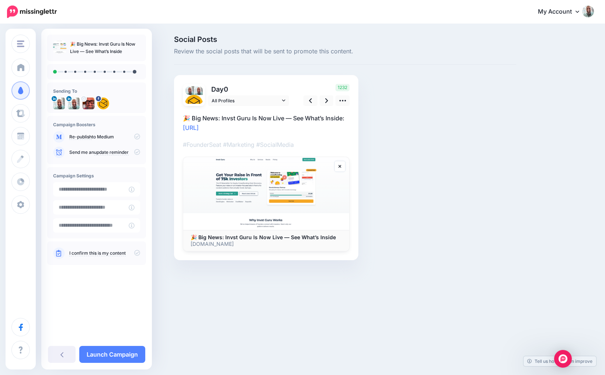
click at [137, 137] on icon at bounding box center [137, 137] width 6 height 6
click at [326, 101] on icon at bounding box center [326, 101] width 3 height 8
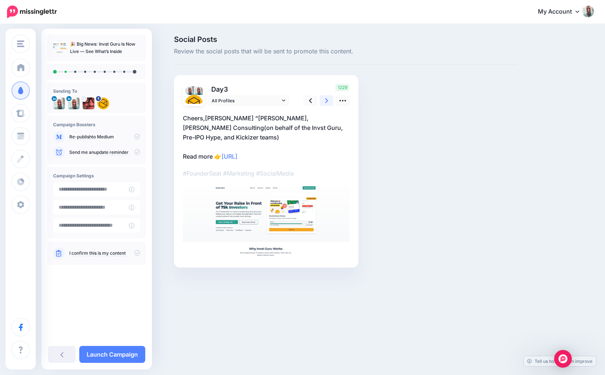
click at [326, 101] on icon at bounding box center [326, 101] width 3 height 8
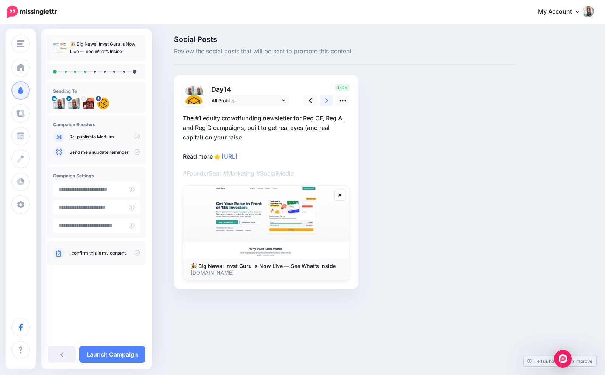
click at [326, 101] on icon at bounding box center [326, 101] width 3 height 8
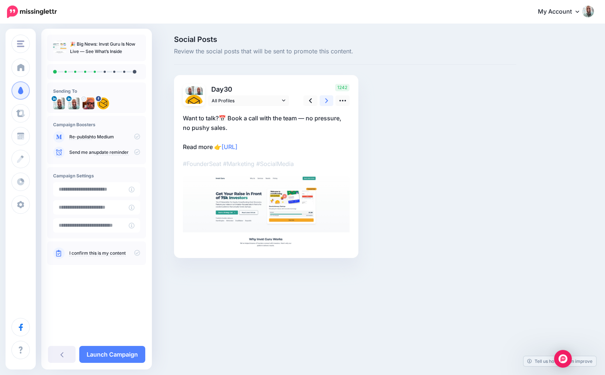
click at [326, 101] on icon at bounding box center [326, 101] width 3 height 8
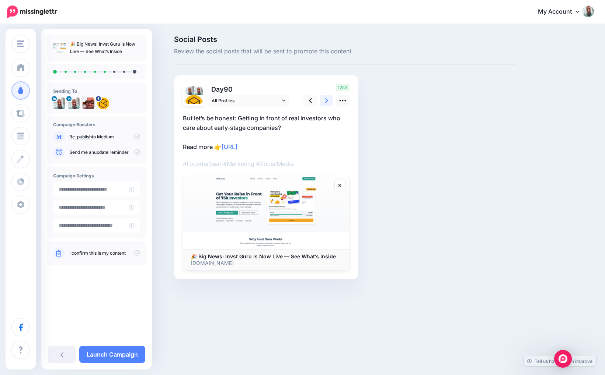
click at [326, 101] on icon at bounding box center [326, 101] width 3 height 8
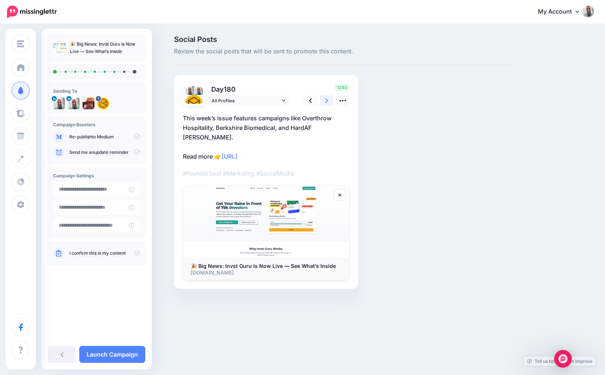
click at [326, 101] on icon at bounding box center [326, 101] width 3 height 8
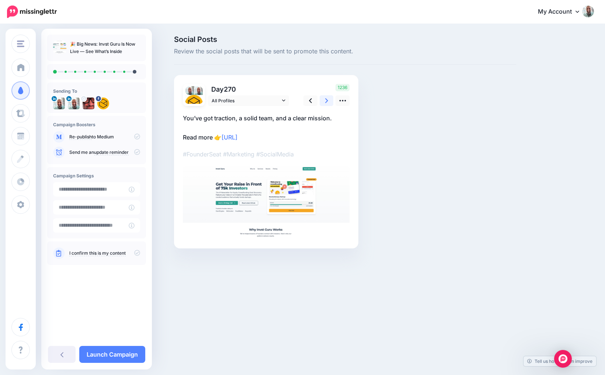
click at [326, 101] on icon at bounding box center [326, 101] width 3 height 8
click at [139, 135] on icon at bounding box center [137, 137] width 6 height 6
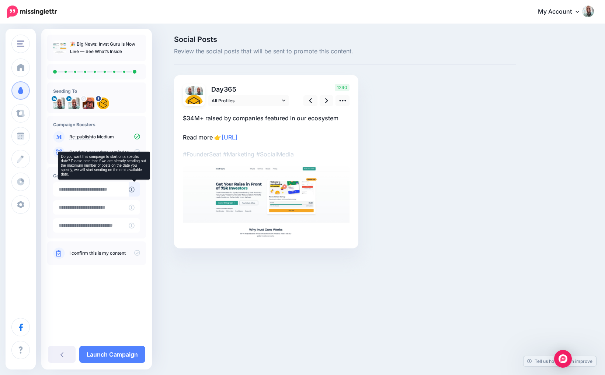
click at [131, 190] on icon at bounding box center [132, 190] width 6 height 6
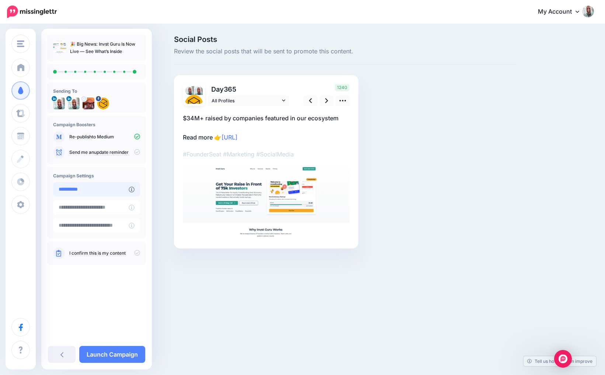
click at [101, 192] on input "**********" at bounding box center [91, 189] width 76 height 14
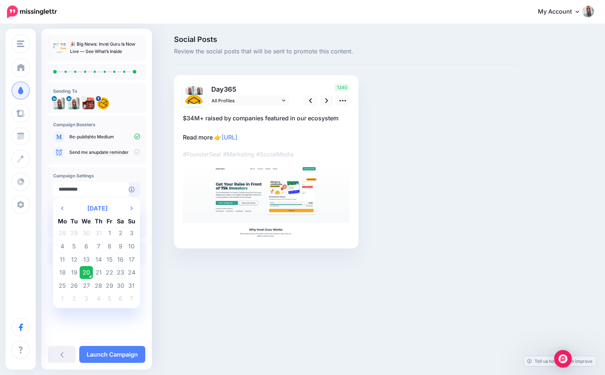
click at [122, 272] on td "23" at bounding box center [120, 272] width 11 height 13
type input "**********"
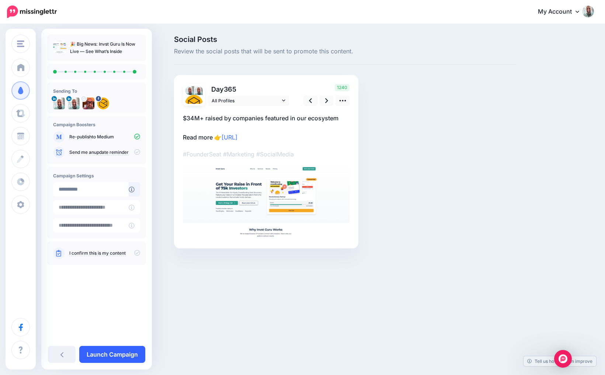
click at [109, 348] on link "Launch Campaign" at bounding box center [112, 354] width 66 height 17
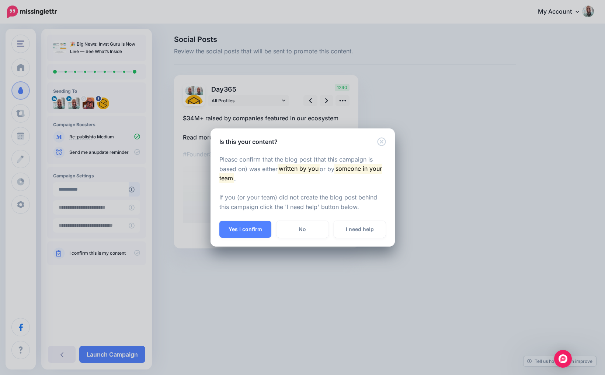
click at [233, 220] on div "Please confirm that the blog post (that this campaign is based on) was either w…" at bounding box center [302, 183] width 184 height 75
click at [235, 229] on button "Yes I confirm" at bounding box center [245, 229] width 52 height 17
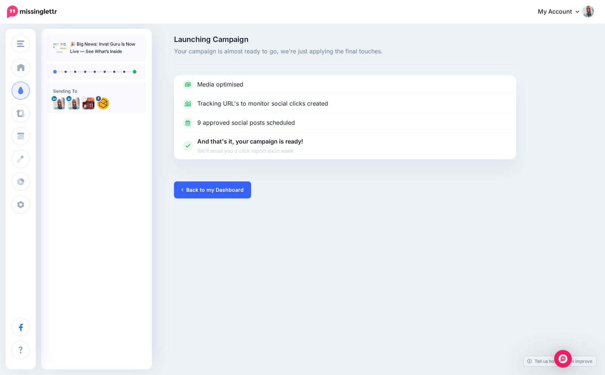
click at [231, 194] on link "Back to my Dashboard" at bounding box center [212, 190] width 77 height 17
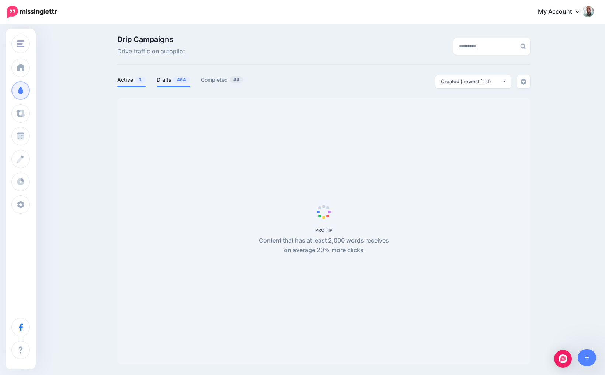
click at [162, 81] on link "Drafts 464" at bounding box center [173, 80] width 33 height 9
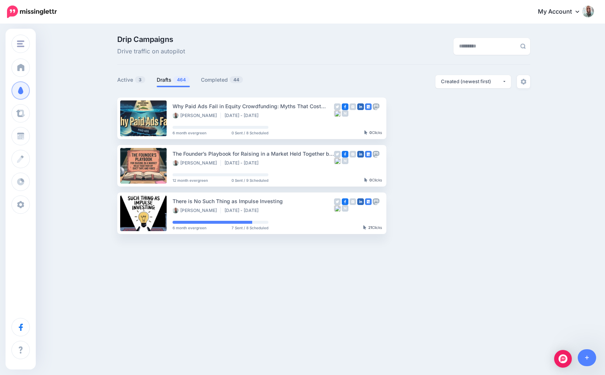
click at [168, 78] on link "Drafts 464" at bounding box center [173, 80] width 33 height 9
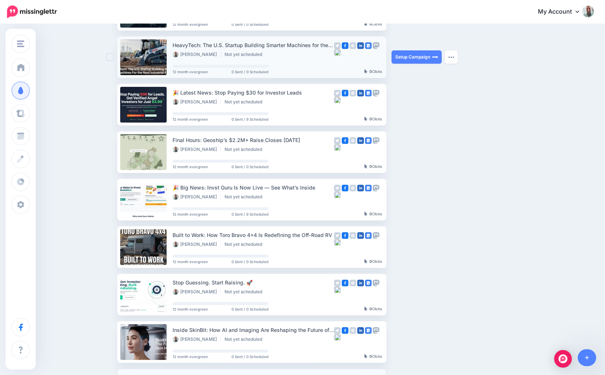
click at [357, 242] on ul at bounding box center [358, 237] width 48 height 13
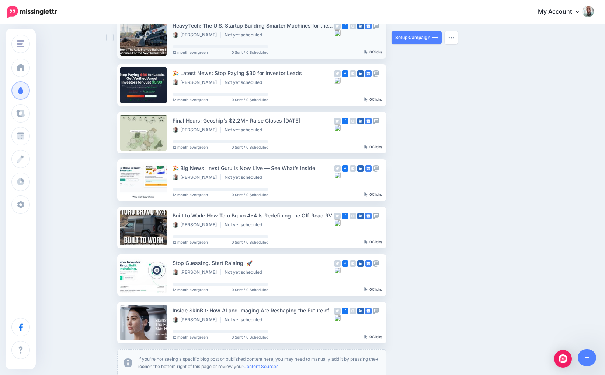
scroll to position [225, 0]
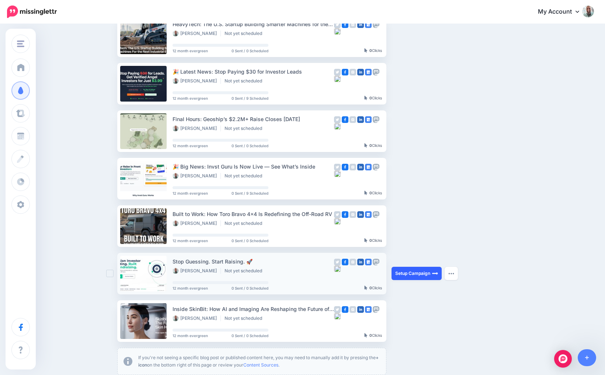
click at [424, 274] on link "Setup Campaign" at bounding box center [416, 273] width 50 height 13
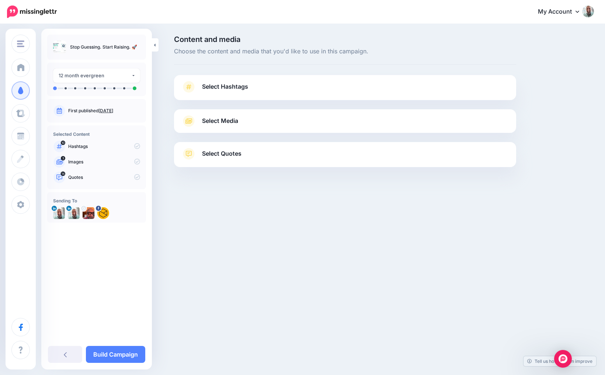
click at [237, 86] on span "Select Hashtags" at bounding box center [225, 87] width 46 height 10
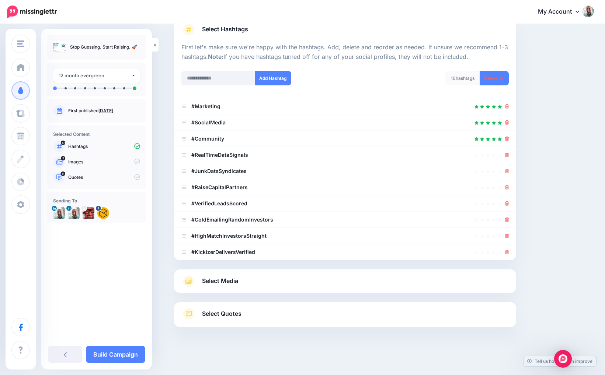
click at [239, 277] on link "Select Media" at bounding box center [344, 282] width 327 height 12
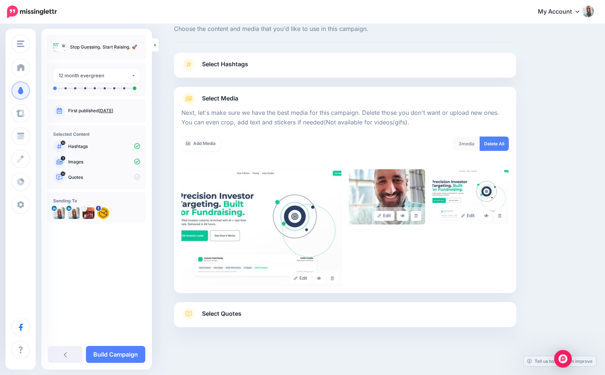
scroll to position [22, 0]
click at [235, 313] on span "Select Quotes" at bounding box center [221, 314] width 39 height 10
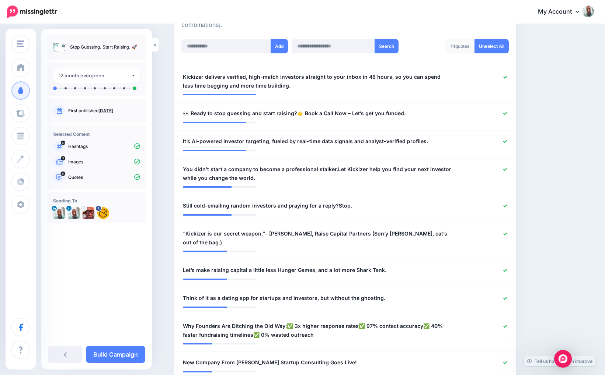
scroll to position [190, 0]
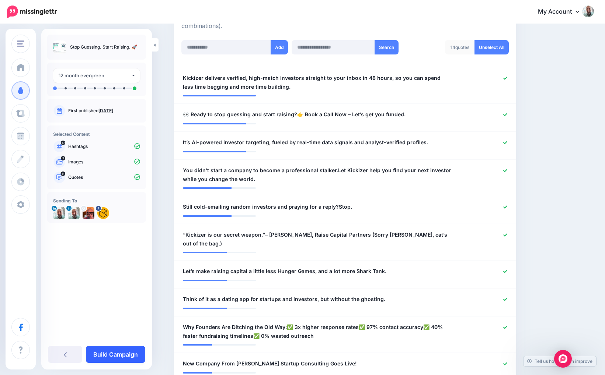
click at [115, 351] on link "Build Campaign" at bounding box center [115, 354] width 59 height 17
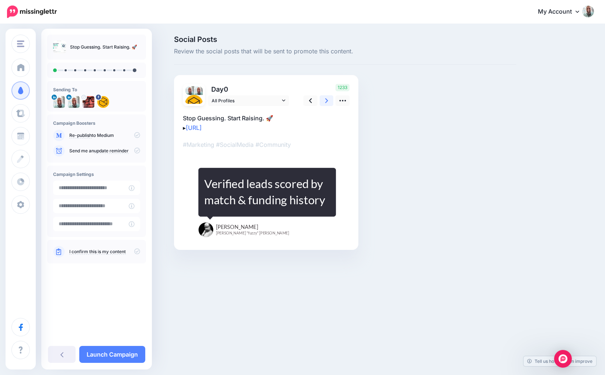
click at [326, 98] on icon at bounding box center [326, 101] width 3 height 8
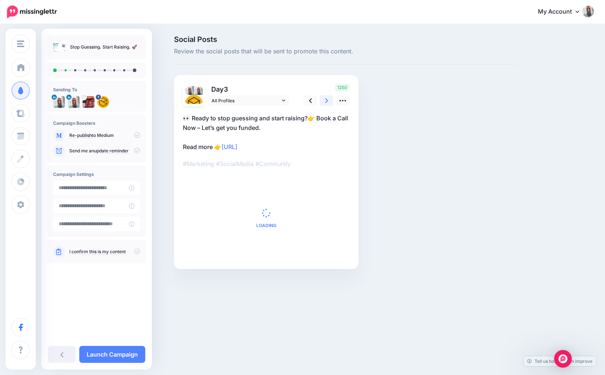
click at [326, 98] on icon at bounding box center [326, 101] width 3 height 8
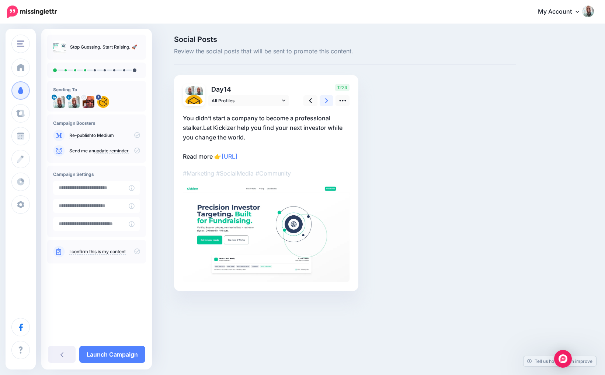
click at [326, 98] on icon at bounding box center [326, 101] width 3 height 8
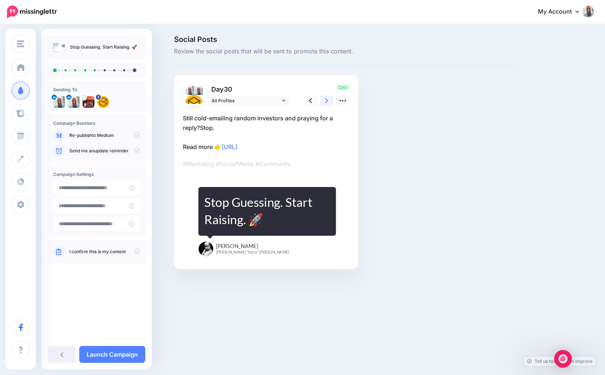
click at [326, 98] on icon at bounding box center [326, 101] width 3 height 8
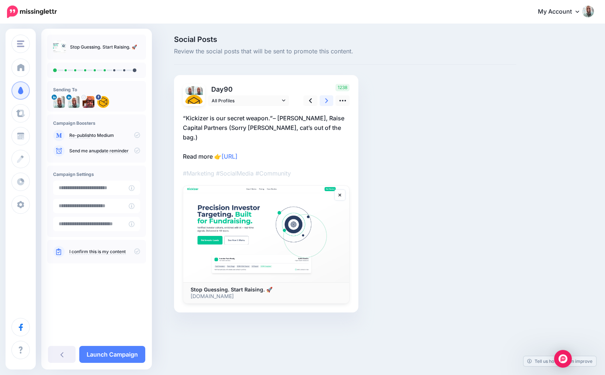
click at [326, 98] on icon at bounding box center [326, 101] width 3 height 8
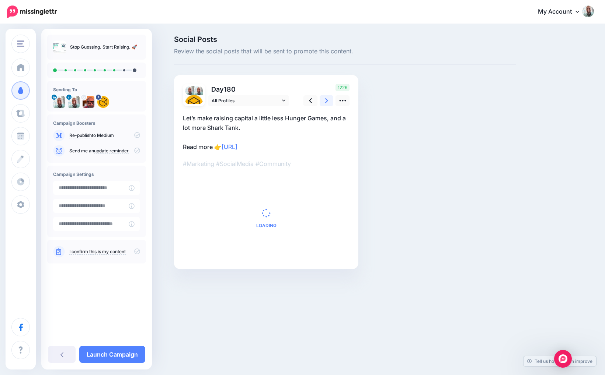
click at [326, 98] on icon at bounding box center [326, 101] width 3 height 8
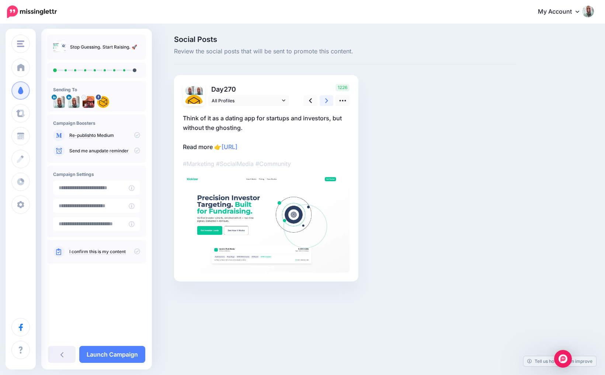
click at [326, 98] on icon at bounding box center [326, 101] width 3 height 8
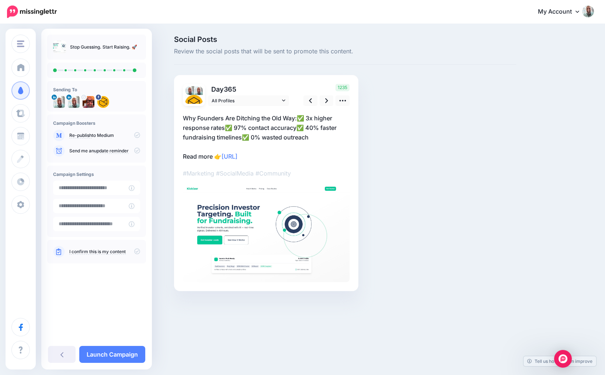
click at [85, 136] on link "Re-publish" at bounding box center [80, 136] width 22 height 6
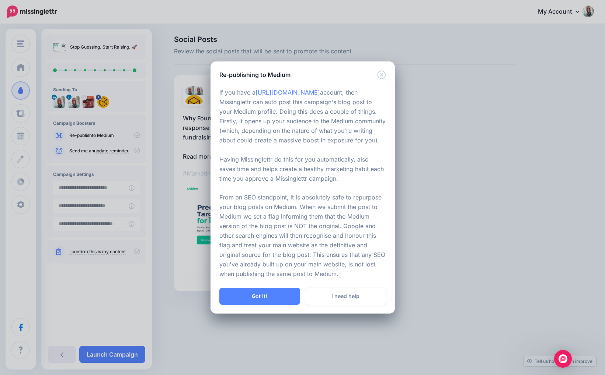
click at [247, 283] on div "If you have a https://medium.com account, then Missinglettr can auto post this …" at bounding box center [302, 183] width 184 height 209
click at [245, 292] on button "Got it!" at bounding box center [259, 296] width 81 height 17
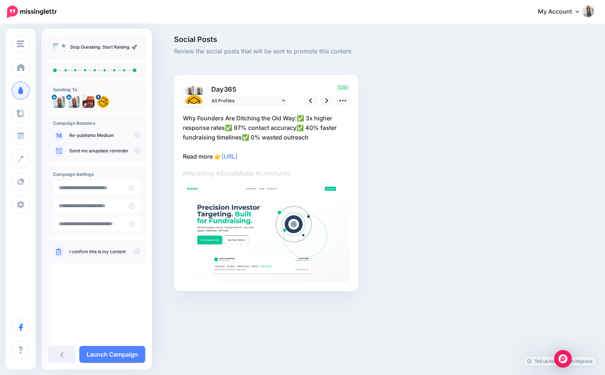
click at [138, 137] on icon at bounding box center [137, 135] width 6 height 6
click at [137, 136] on icon at bounding box center [137, 135] width 6 height 6
click at [108, 186] on input "**********" at bounding box center [91, 188] width 76 height 14
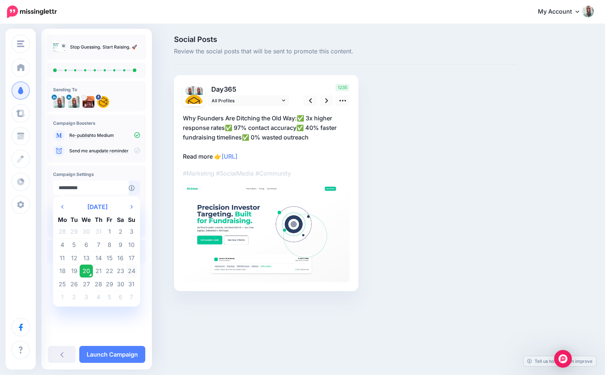
click at [132, 269] on td "24" at bounding box center [131, 271] width 11 height 13
type input "**********"
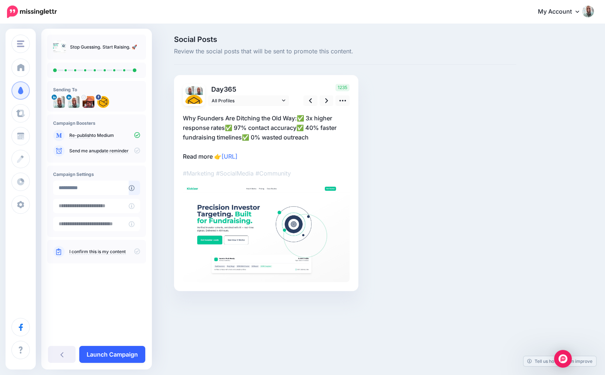
click at [111, 356] on link "Launch Campaign" at bounding box center [112, 354] width 66 height 17
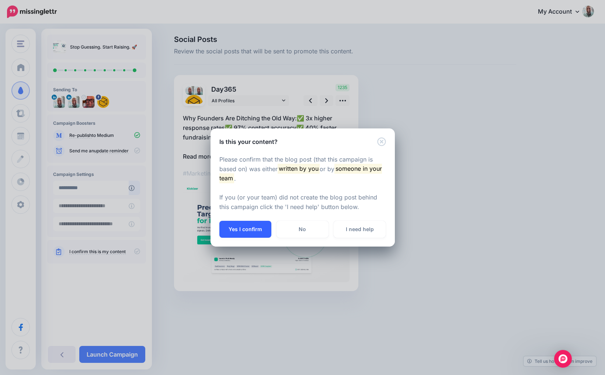
click at [231, 237] on button "Yes I confirm" at bounding box center [245, 229] width 52 height 17
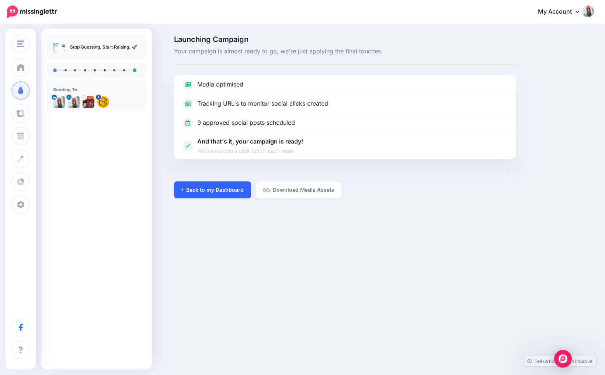
click at [219, 186] on link "Back to my Dashboard" at bounding box center [212, 190] width 77 height 17
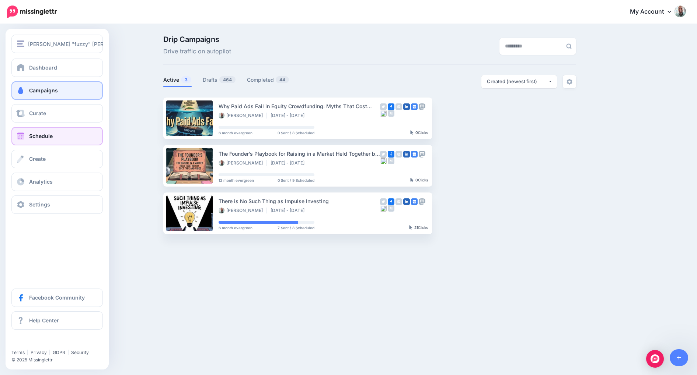
click at [39, 136] on span "Schedule" at bounding box center [41, 136] width 24 height 6
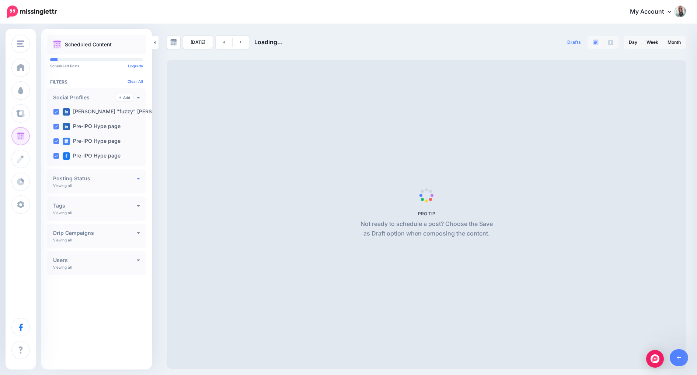
click at [139, 178] on icon at bounding box center [138, 178] width 3 height 5
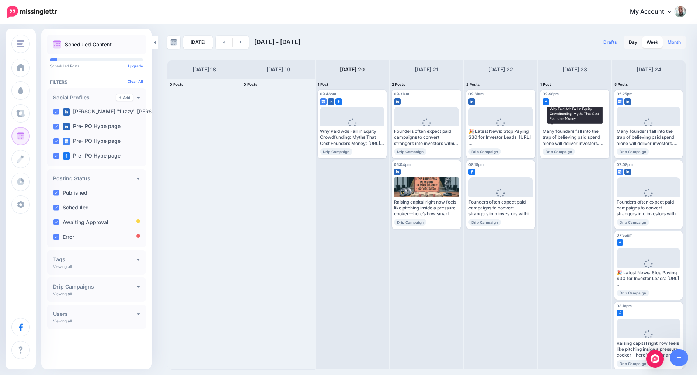
click at [669, 46] on link "Month" at bounding box center [674, 42] width 22 height 12
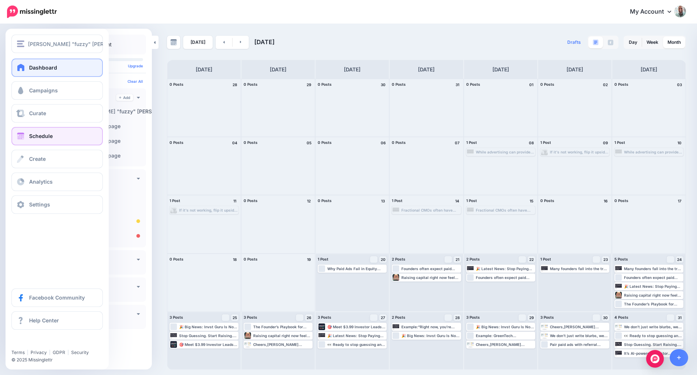
click at [17, 65] on span at bounding box center [21, 67] width 10 height 7
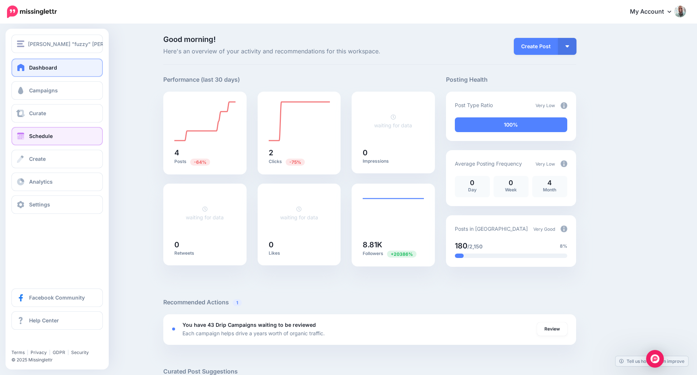
click at [44, 139] on span "Schedule" at bounding box center [41, 136] width 24 height 6
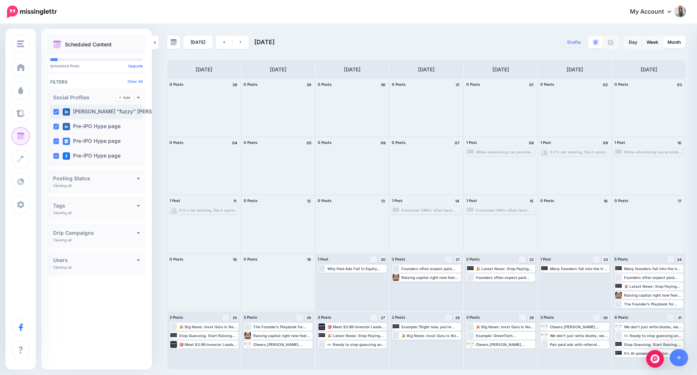
click at [126, 110] on label "[PERSON_NAME] "fuzzy" [PERSON_NAME]…" at bounding box center [124, 111] width 122 height 7
click at [57, 112] on ins at bounding box center [56, 112] width 6 height 6
drag, startPoint x: 336, startPoint y: 344, endPoint x: 413, endPoint y: 348, distance: 77.8
